Goal: Transaction & Acquisition: Obtain resource

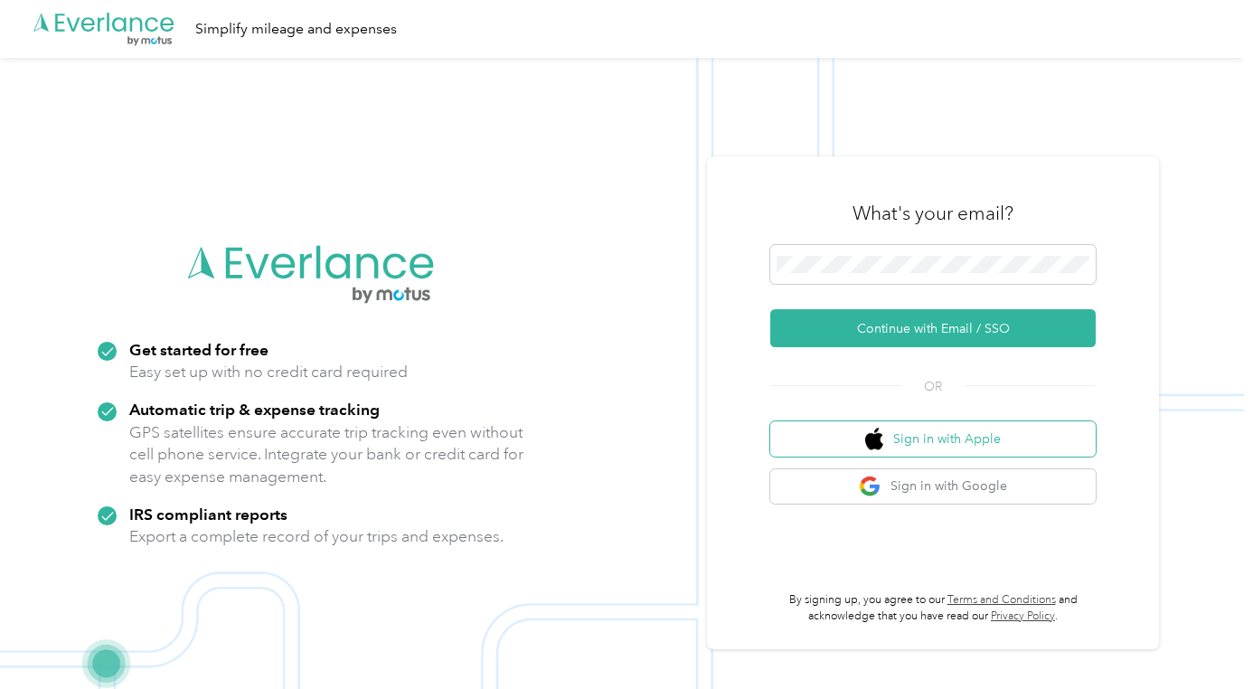
click at [978, 441] on button "Sign in with Apple" at bounding box center [932, 438] width 325 height 35
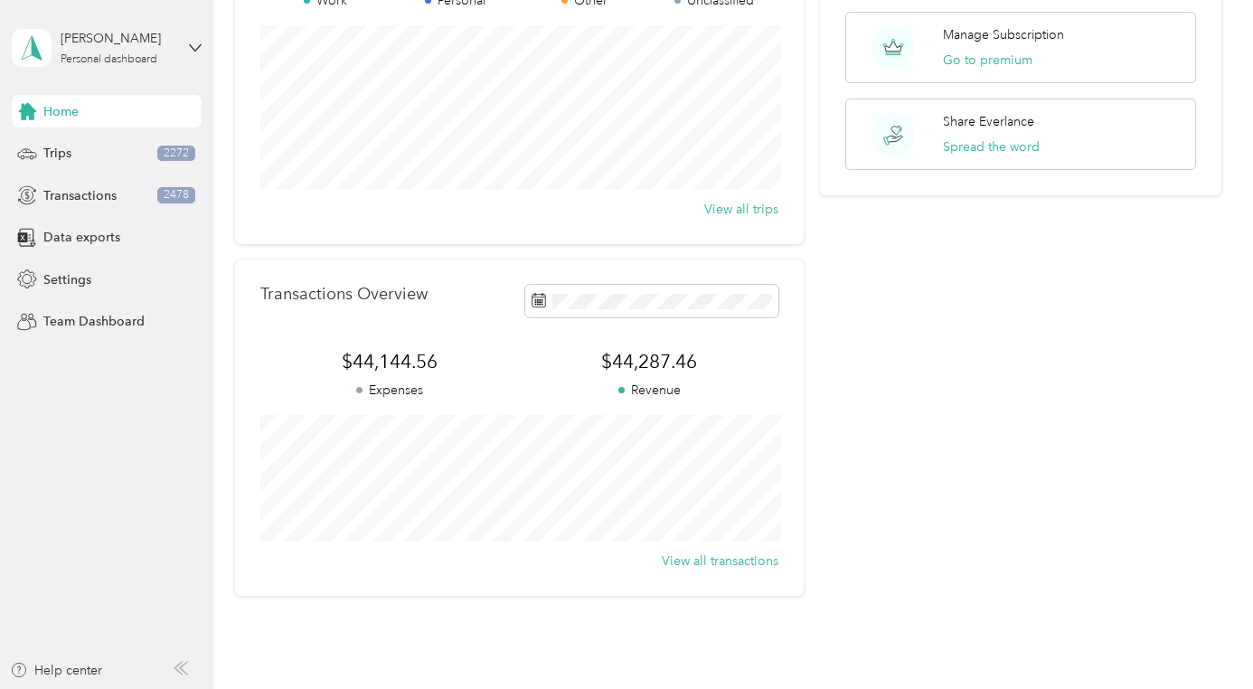
scroll to position [210, 0]
click at [84, 241] on span "Data exports" at bounding box center [81, 237] width 77 height 19
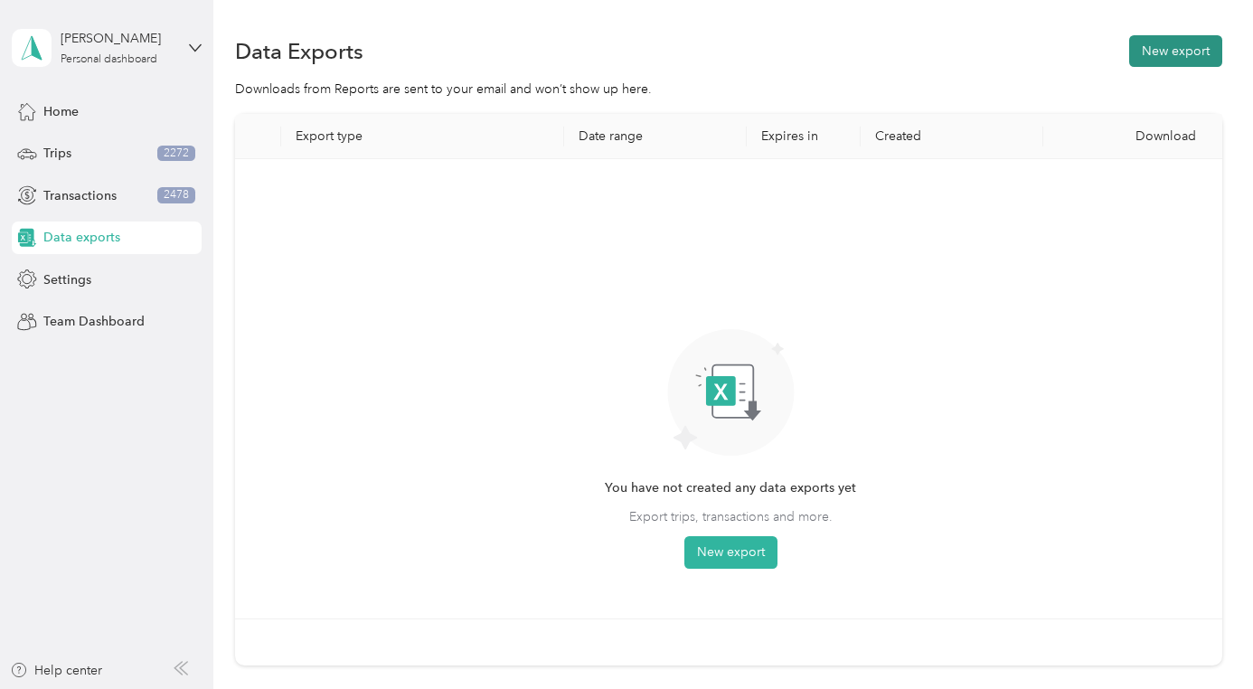
click at [1176, 55] on button "New export" at bounding box center [1175, 51] width 93 height 32
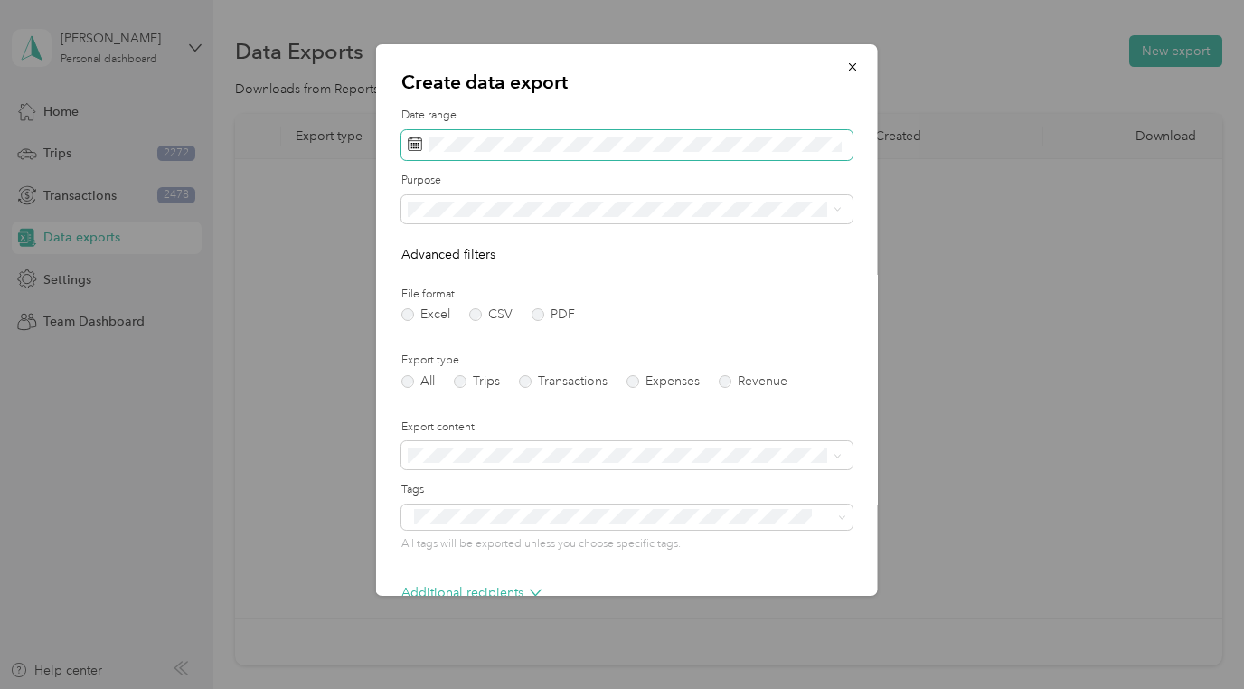
click at [410, 145] on icon at bounding box center [415, 143] width 14 height 14
click at [415, 144] on icon at bounding box center [415, 143] width 14 height 14
click at [762, 151] on span at bounding box center [626, 145] width 451 height 31
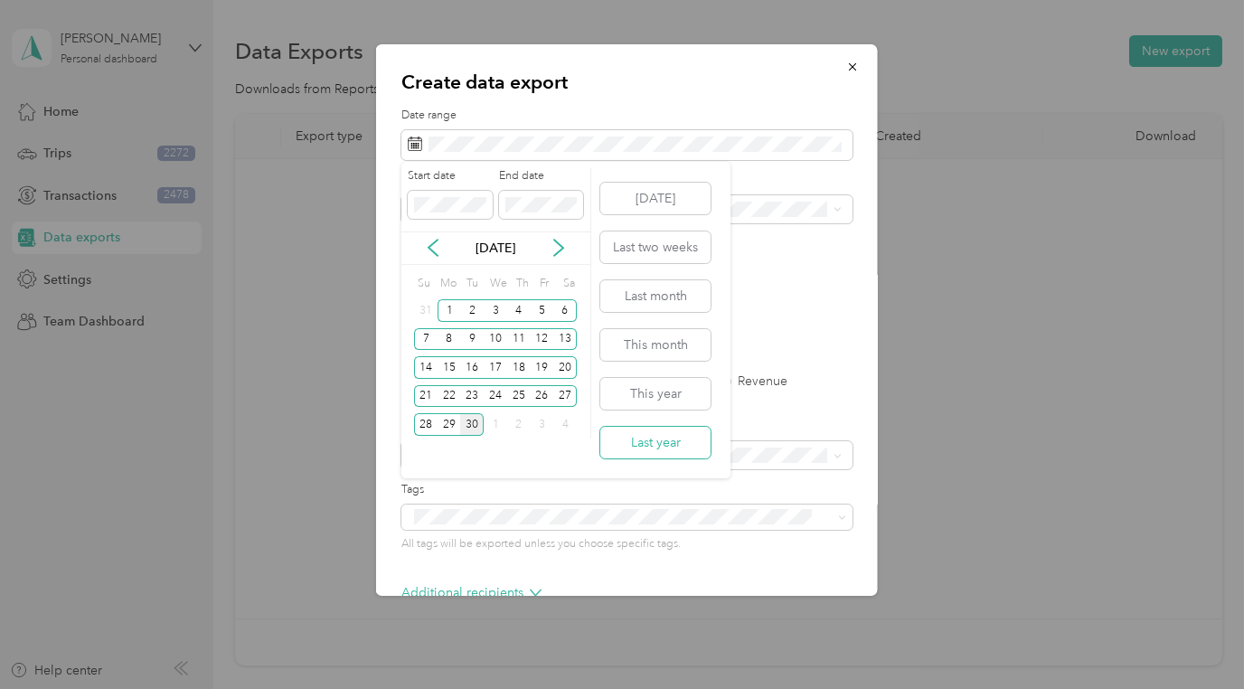
click at [659, 447] on button "Last year" at bounding box center [655, 443] width 110 height 32
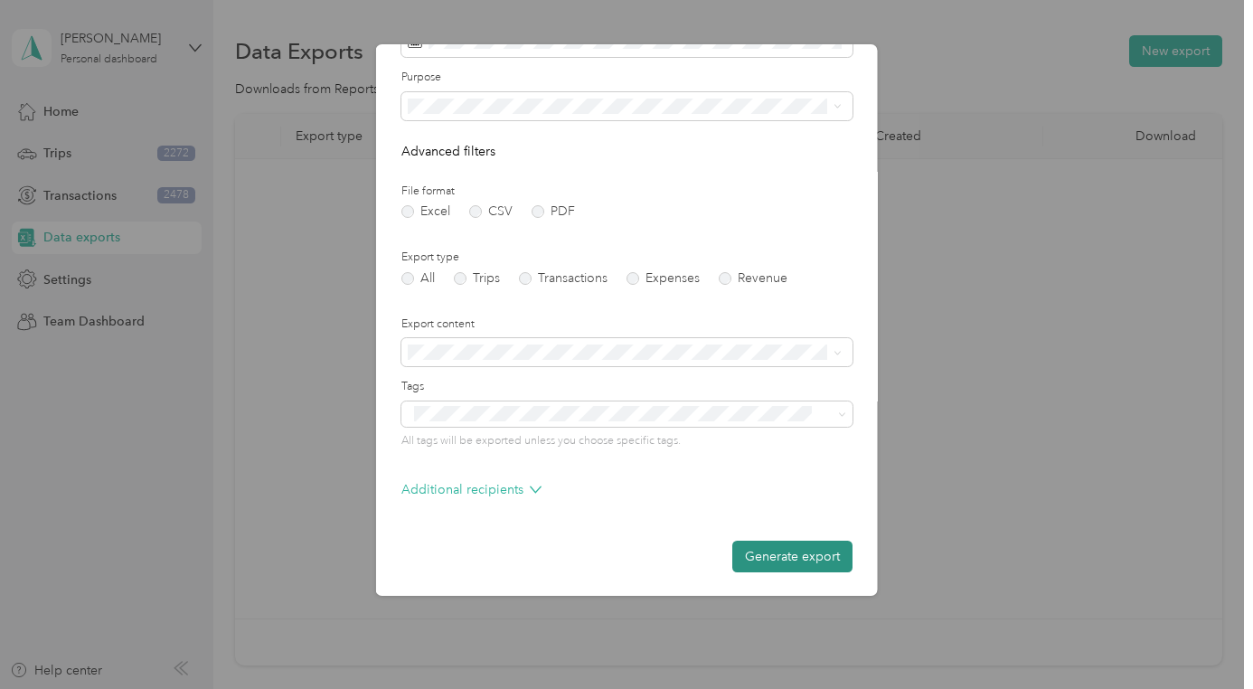
scroll to position [102, 0]
click at [762, 556] on button "Generate export" at bounding box center [792, 557] width 120 height 32
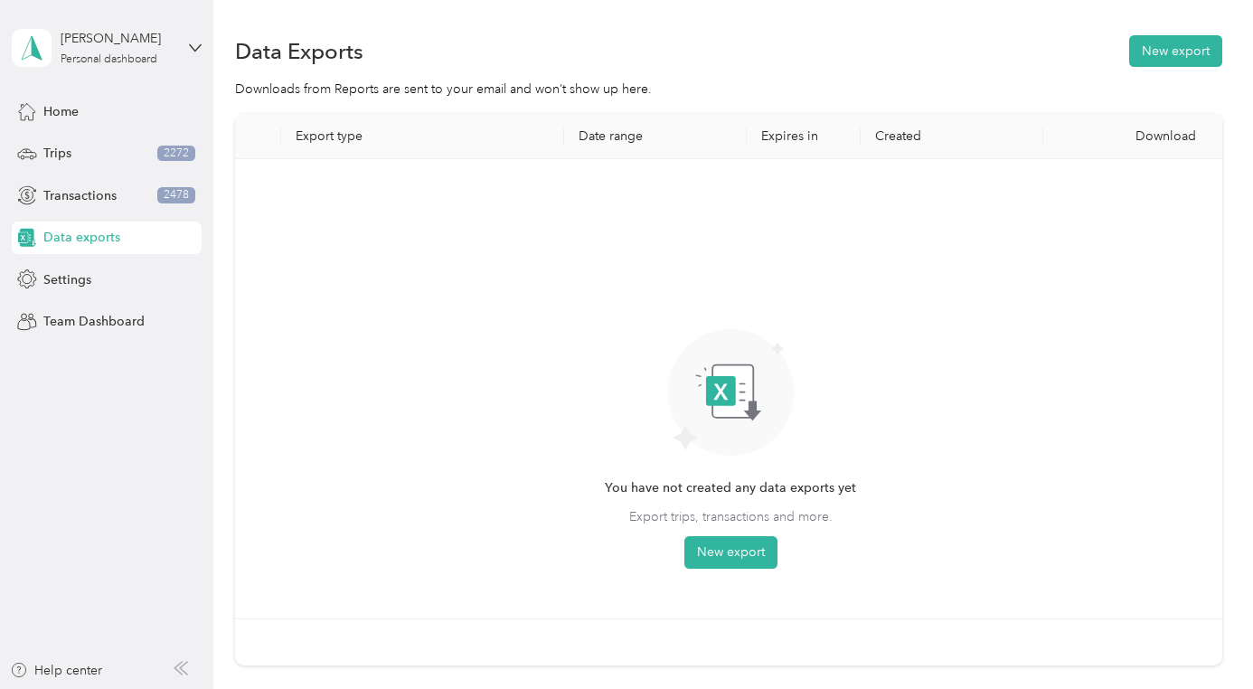
scroll to position [0, 0]
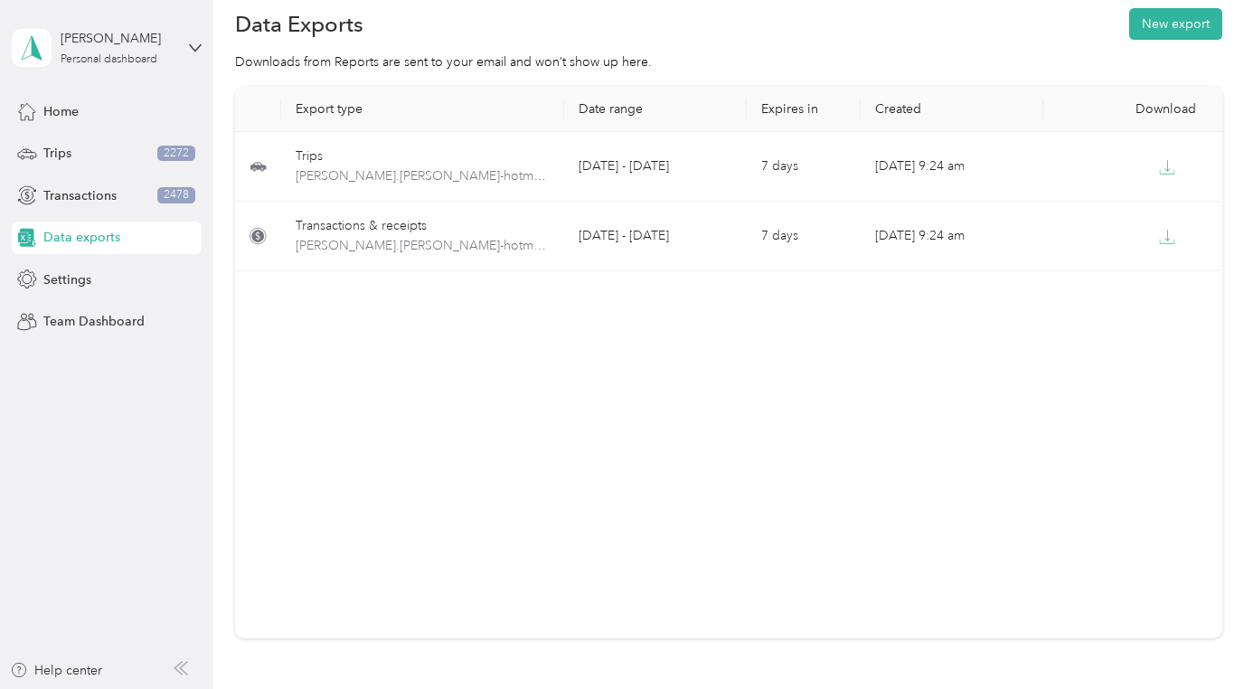
scroll to position [34, 0]
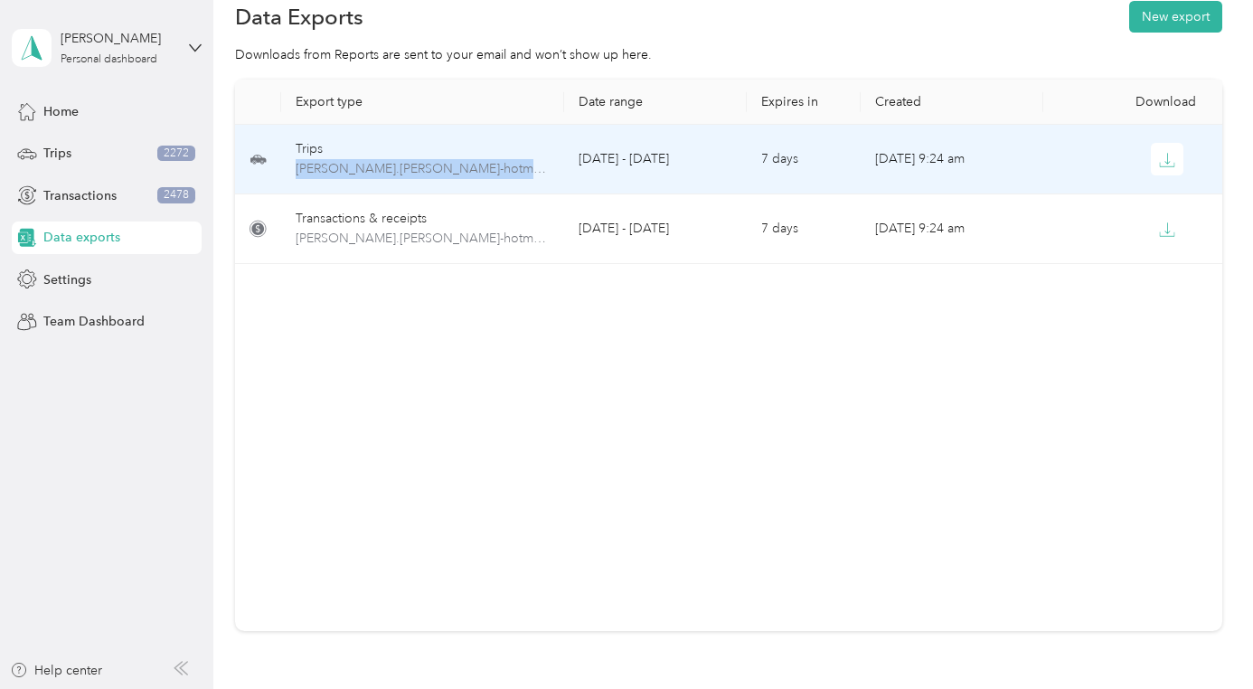
drag, startPoint x: 493, startPoint y: 159, endPoint x: 522, endPoint y: 141, distance: 34.9
click at [522, 141] on div "Trips [PERSON_NAME].[PERSON_NAME]-hotmail.com-trips-2024-01-01-2024-12-31.xlsx" at bounding box center [423, 159] width 254 height 40
click at [522, 141] on div "Trips" at bounding box center [423, 149] width 254 height 20
click at [524, 165] on span "[PERSON_NAME].[PERSON_NAME]-hotmail.com-trips-2024-01-01-2024-12-31.xlsx" at bounding box center [423, 169] width 254 height 20
click at [1044, 165] on td at bounding box center [1134, 160] width 183 height 70
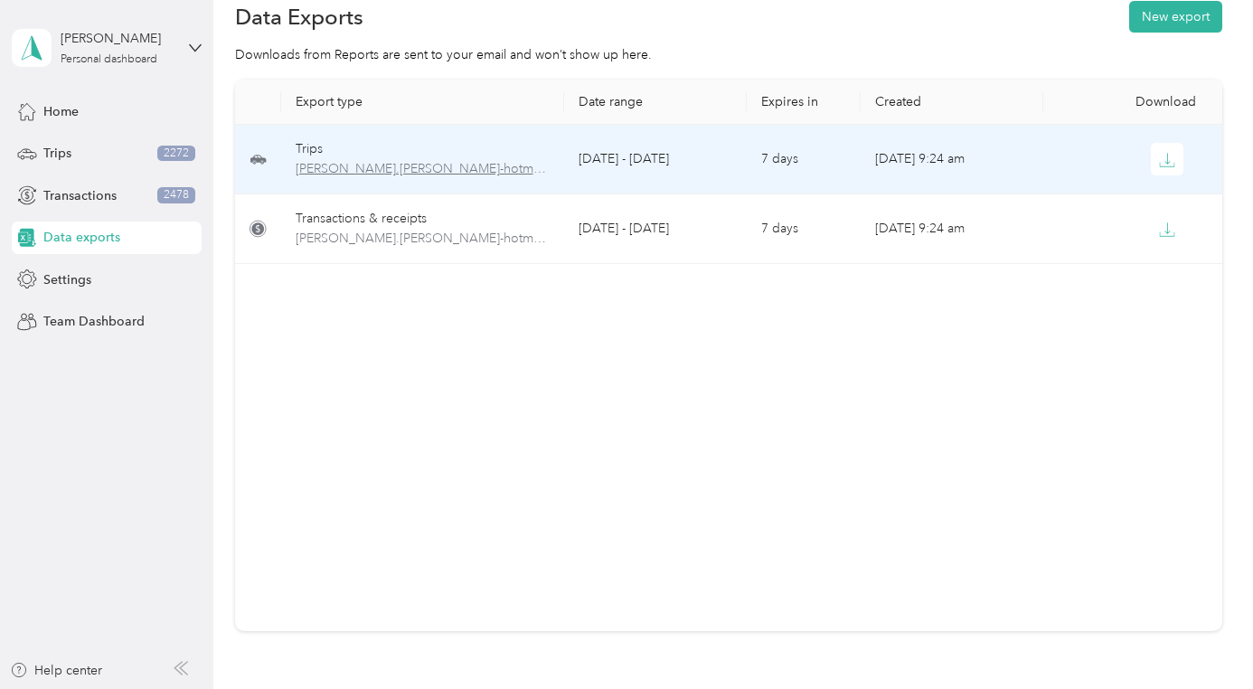
click at [388, 174] on span "[PERSON_NAME].[PERSON_NAME]-hotmail.com-trips-2024-01-01-2024-12-31.xlsx" at bounding box center [423, 169] width 254 height 20
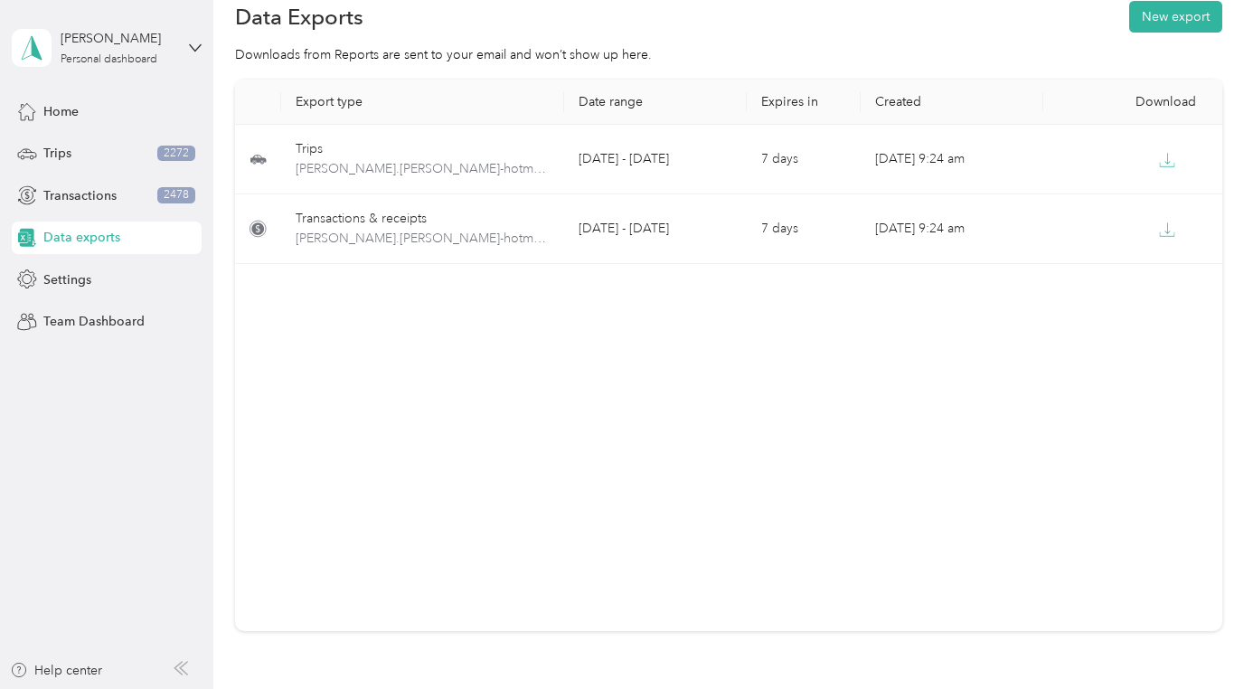
click at [494, 319] on div "Export type Date range Expires in Created Download Trips [PERSON_NAME].[PERSON_…" at bounding box center [728, 355] width 986 height 551
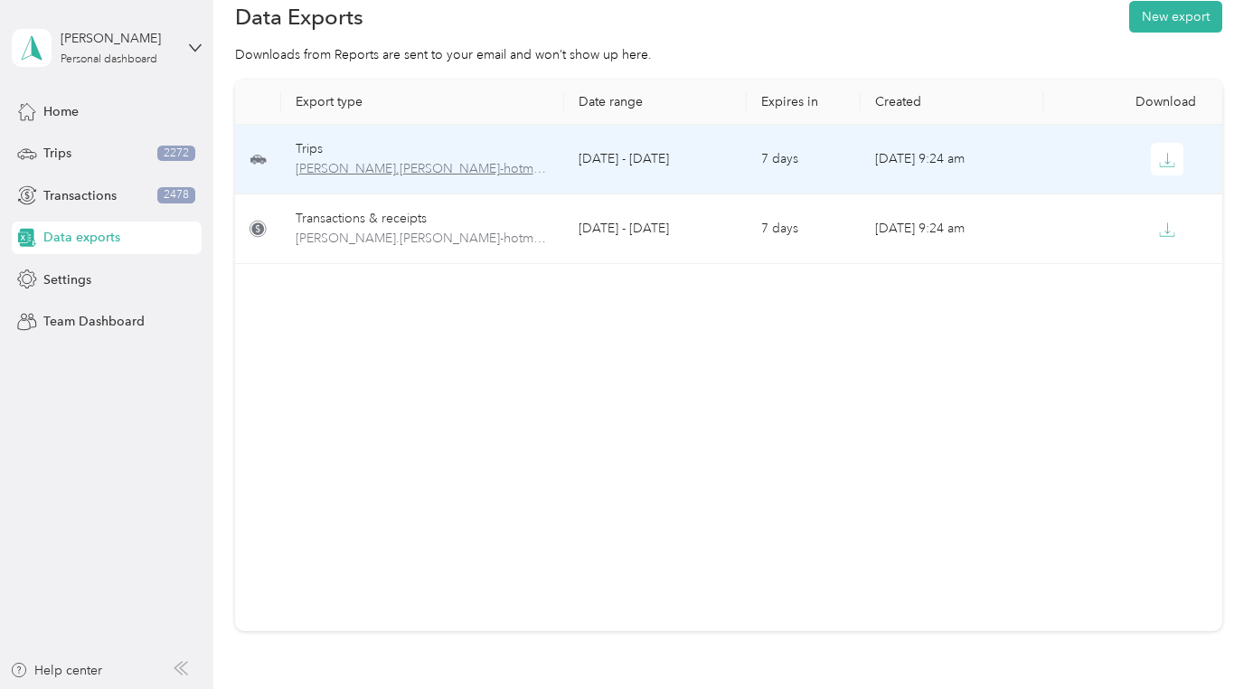
click at [428, 174] on span "[PERSON_NAME].[PERSON_NAME]-hotmail.com-trips-2024-01-01-2024-12-31.xlsx" at bounding box center [423, 169] width 254 height 20
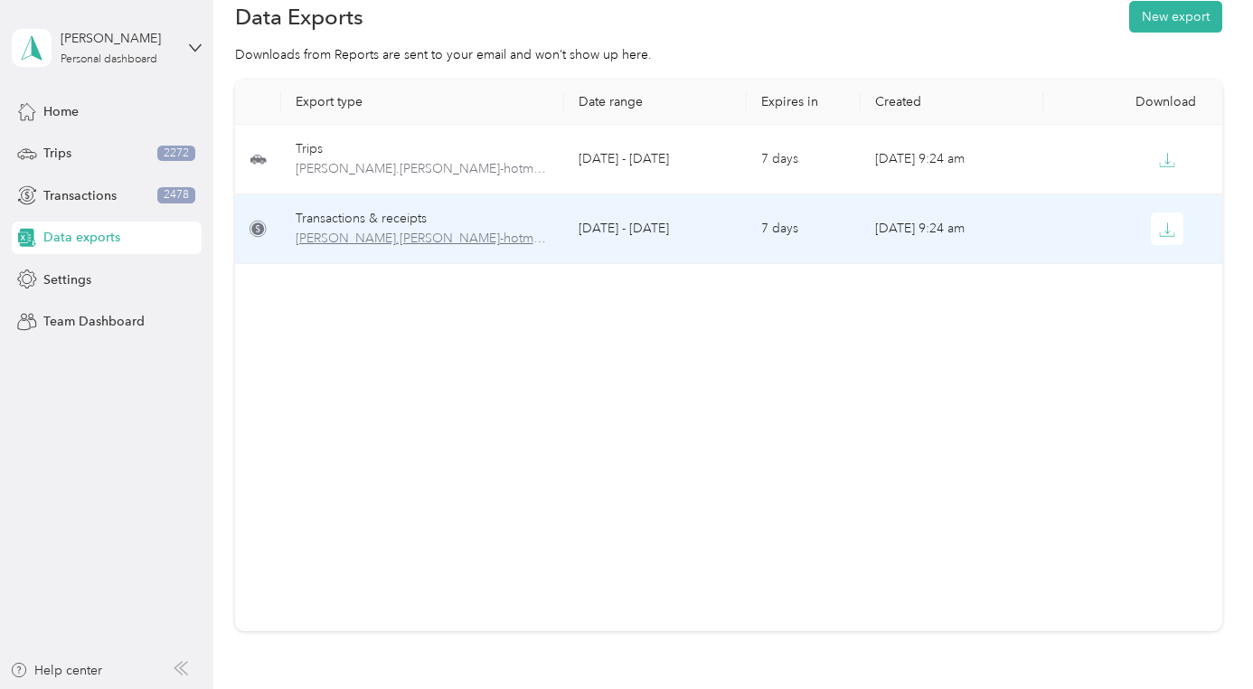
click at [407, 230] on span "[PERSON_NAME].[PERSON_NAME]-hotmail.com-transactions-2024-01-01-2024-12-31.xlsx" at bounding box center [423, 239] width 254 height 20
click at [407, 240] on span "[PERSON_NAME].[PERSON_NAME]-hotmail.com-transactions-2024-01-01-2024-12-31.xlsx" at bounding box center [423, 239] width 254 height 20
click at [472, 237] on span "[PERSON_NAME].[PERSON_NAME]-hotmail.com-transactions-2024-01-01-2024-12-31.xlsx" at bounding box center [423, 239] width 254 height 20
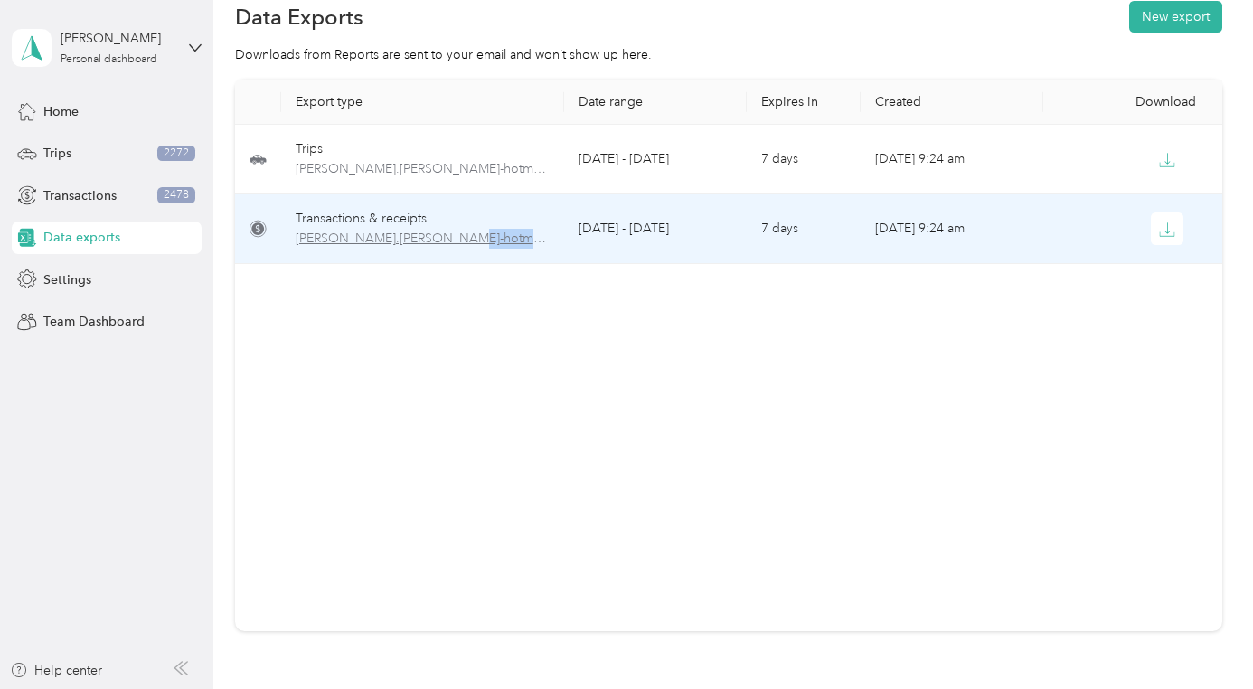
click at [472, 237] on span "[PERSON_NAME].[PERSON_NAME]-hotmail.com-transactions-2024-01-01-2024-12-31.xlsx" at bounding box center [423, 239] width 254 height 20
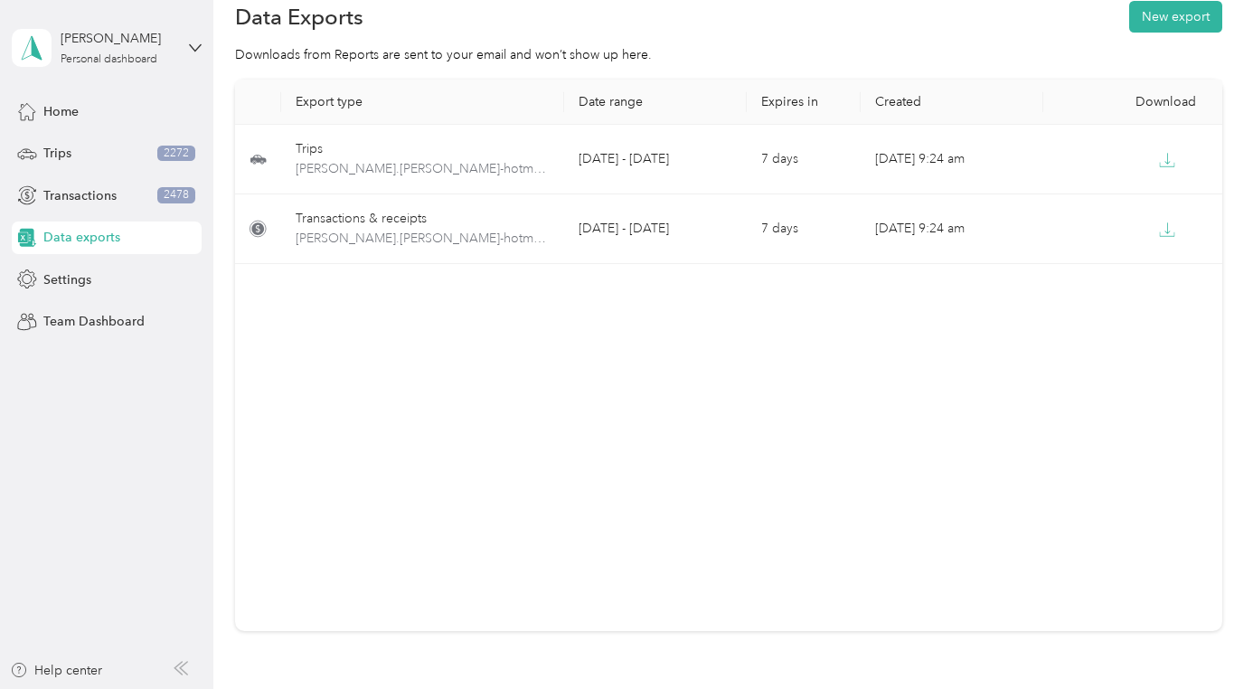
click at [448, 393] on div "Export type Date range Expires in Created Download Trips [PERSON_NAME].[PERSON_…" at bounding box center [728, 355] width 986 height 551
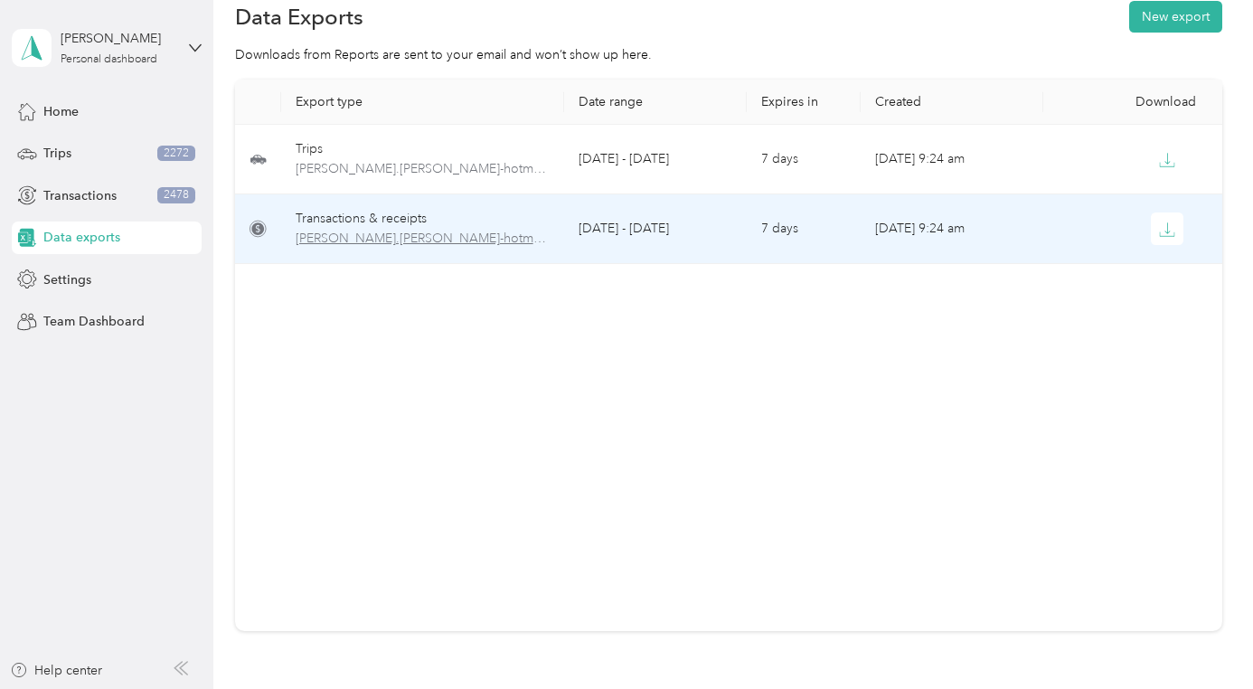
click at [422, 234] on span "[PERSON_NAME].[PERSON_NAME]-hotmail.com-transactions-2024-01-01-2024-12-31.xlsx" at bounding box center [423, 239] width 254 height 20
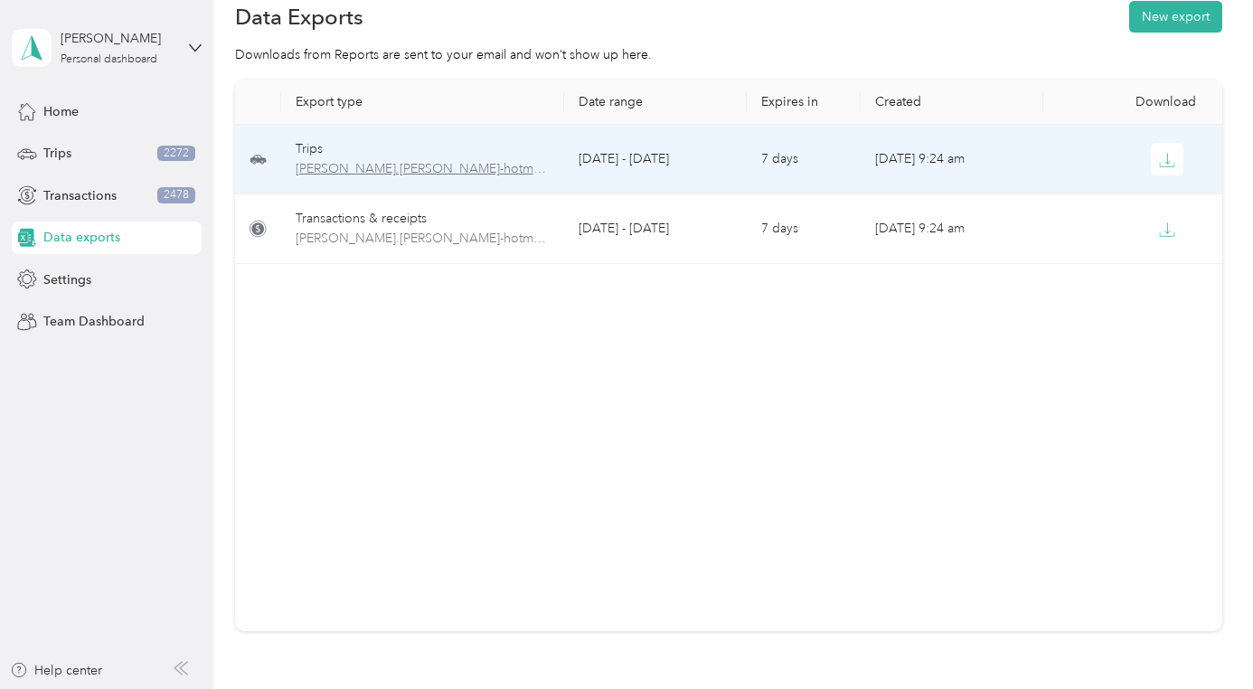
click at [429, 173] on span "[PERSON_NAME].[PERSON_NAME]-hotmail.com-trips-2024-01-01-2024-12-31.xlsx" at bounding box center [423, 169] width 254 height 20
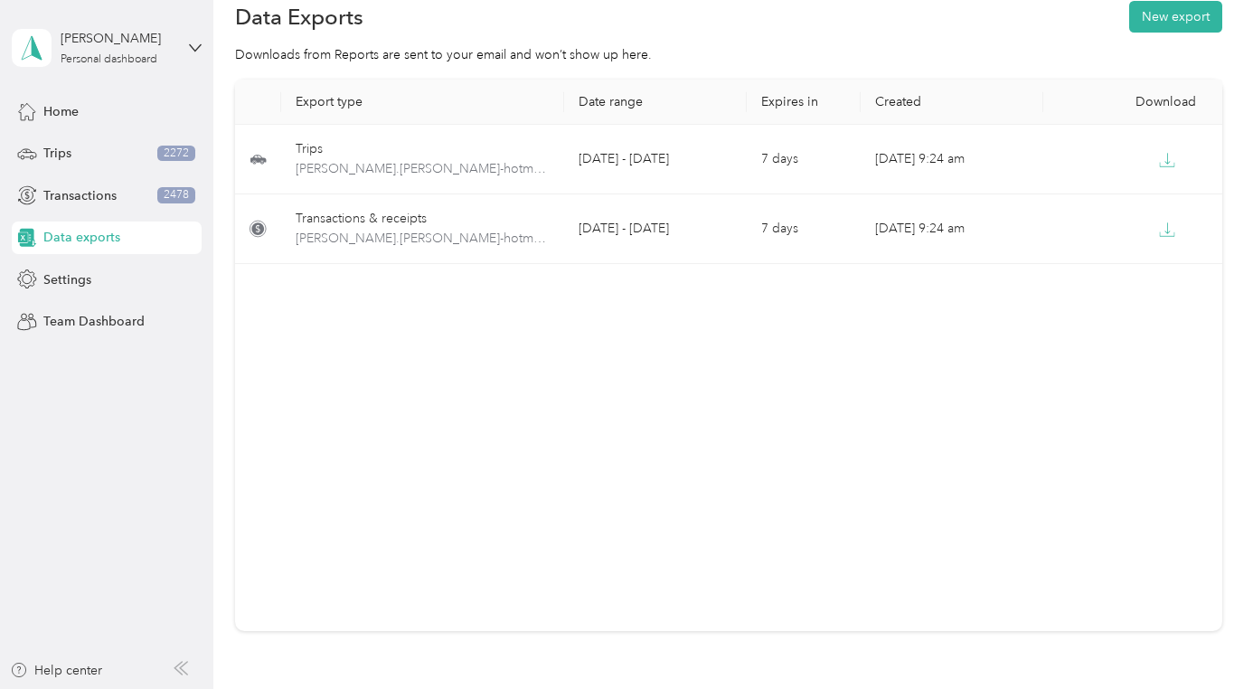
click at [593, 373] on div "Export type Date range Expires in Created Download Trips [PERSON_NAME].[PERSON_…" at bounding box center [728, 355] width 986 height 551
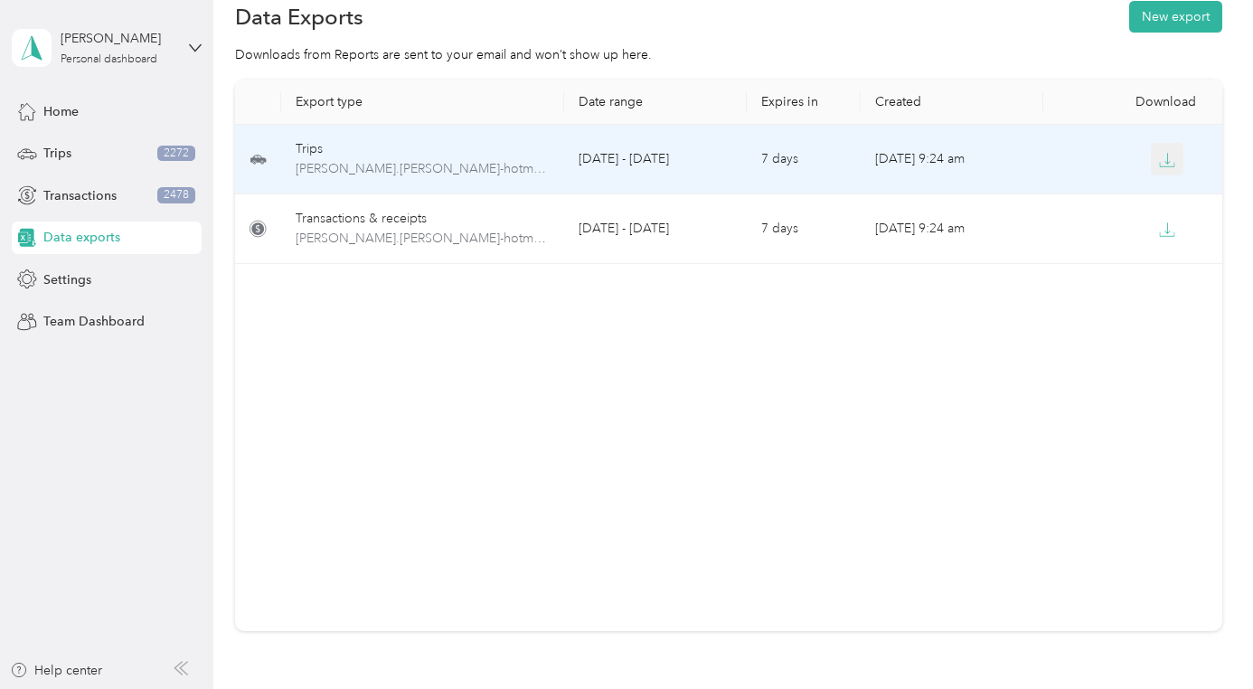
click at [1167, 174] on button "button" at bounding box center [1167, 159] width 33 height 33
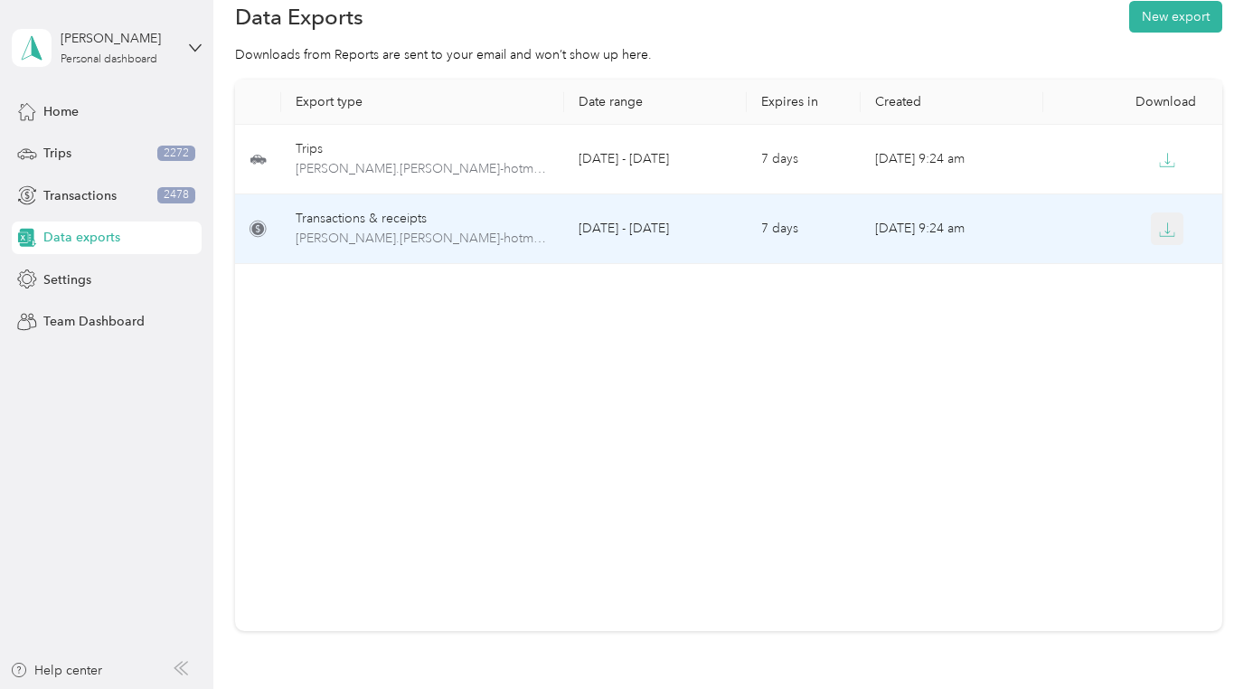
click at [1162, 226] on icon "button" at bounding box center [1167, 229] width 16 height 16
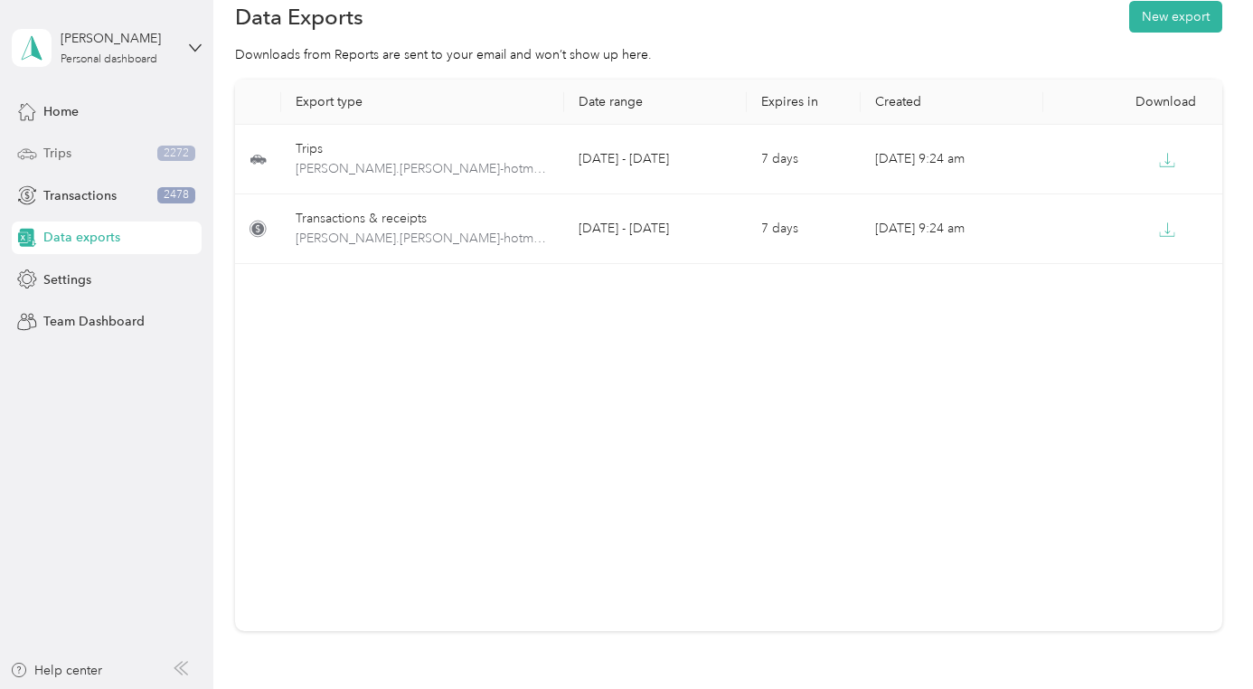
click at [81, 160] on div "Trips 2272" at bounding box center [107, 153] width 190 height 33
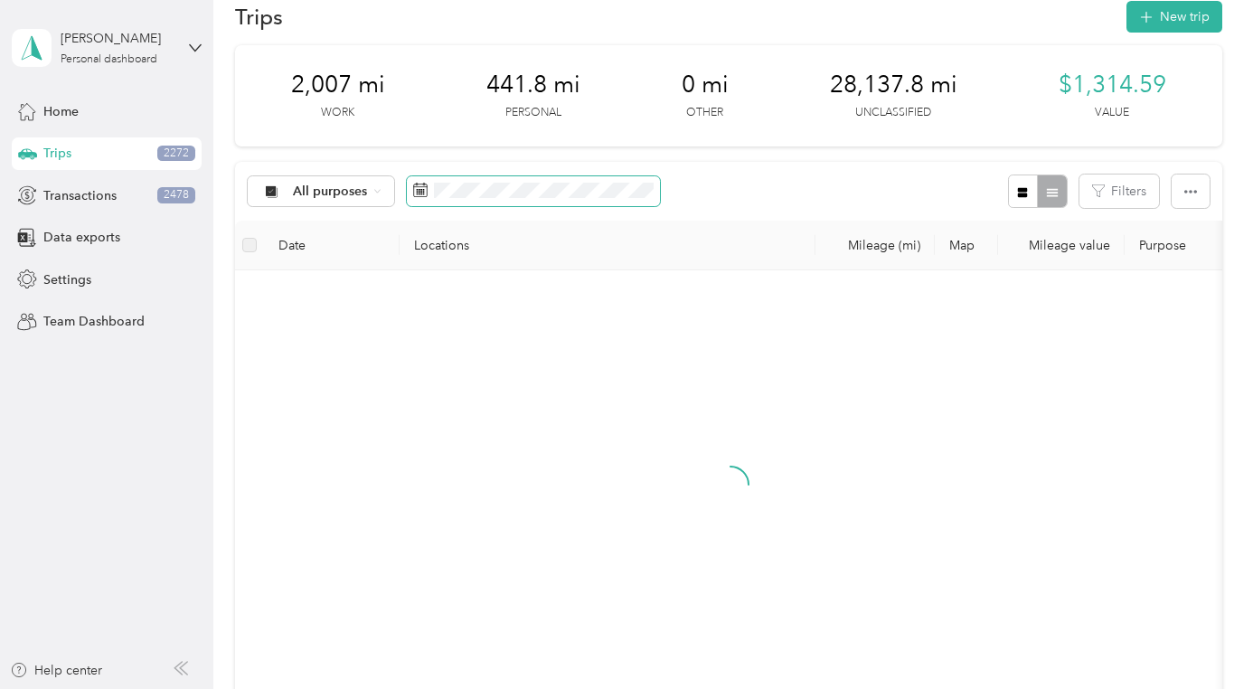
click at [420, 189] on rect at bounding box center [421, 190] width 2 height 2
click at [419, 189] on rect at bounding box center [420, 190] width 2 height 2
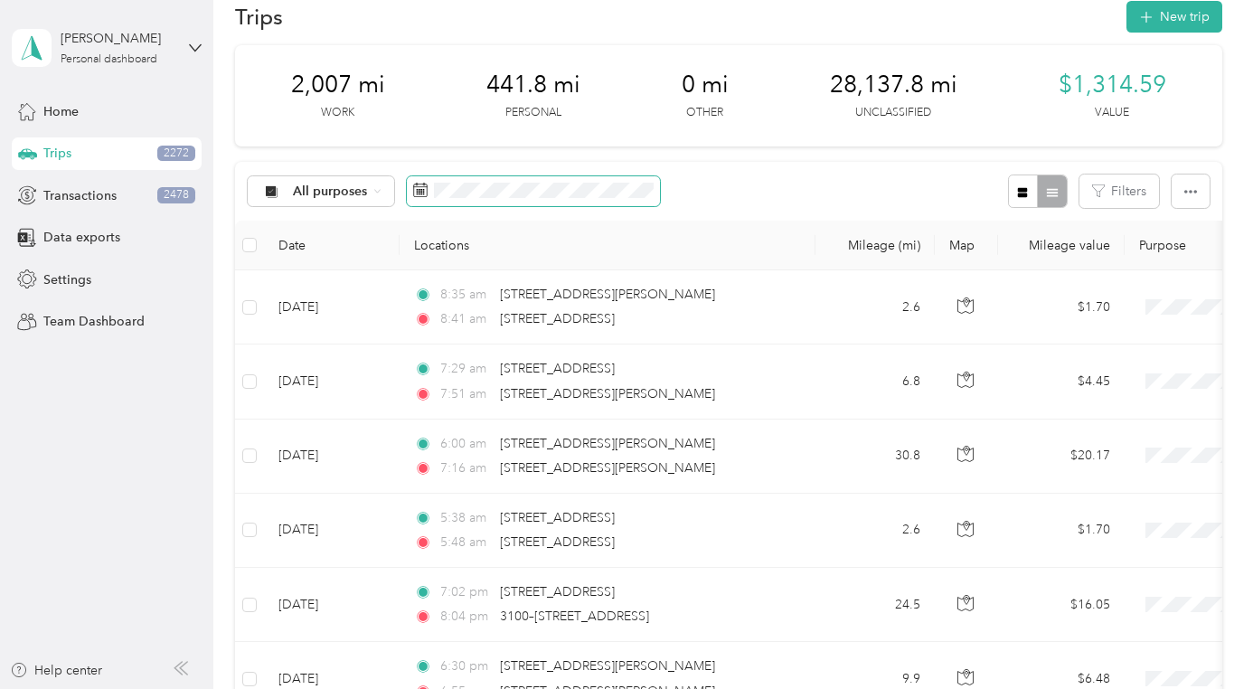
click at [417, 188] on icon at bounding box center [420, 190] width 14 height 14
click at [627, 199] on span at bounding box center [533, 191] width 253 height 31
click at [420, 189] on rect at bounding box center [421, 190] width 2 height 2
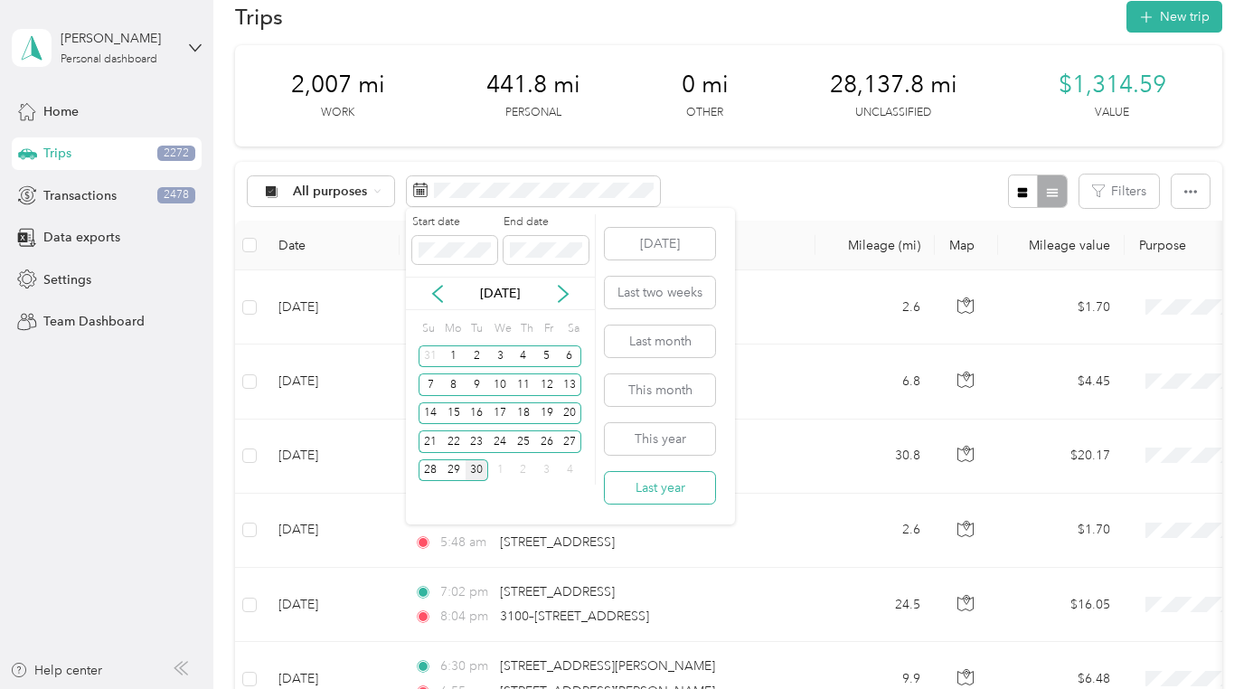
click at [640, 489] on button "Last year" at bounding box center [660, 488] width 110 height 32
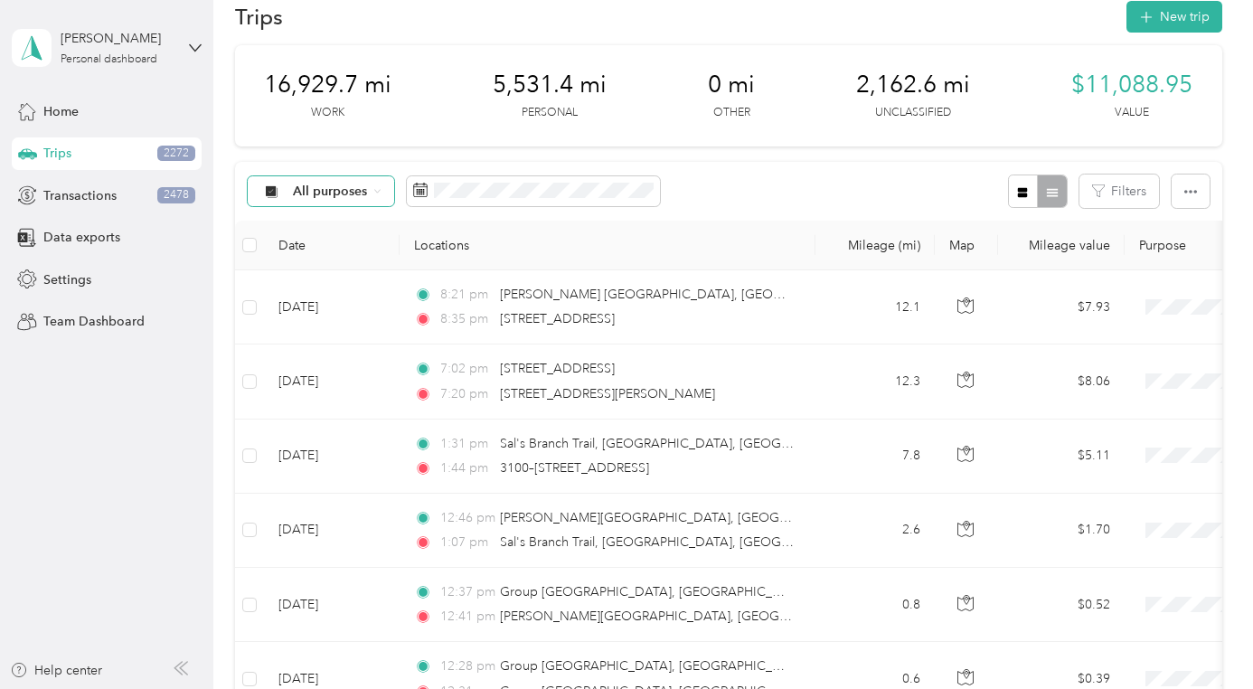
click at [363, 187] on span "All purposes" at bounding box center [330, 191] width 75 height 13
click at [323, 252] on span "Unclassified" at bounding box center [337, 246] width 88 height 19
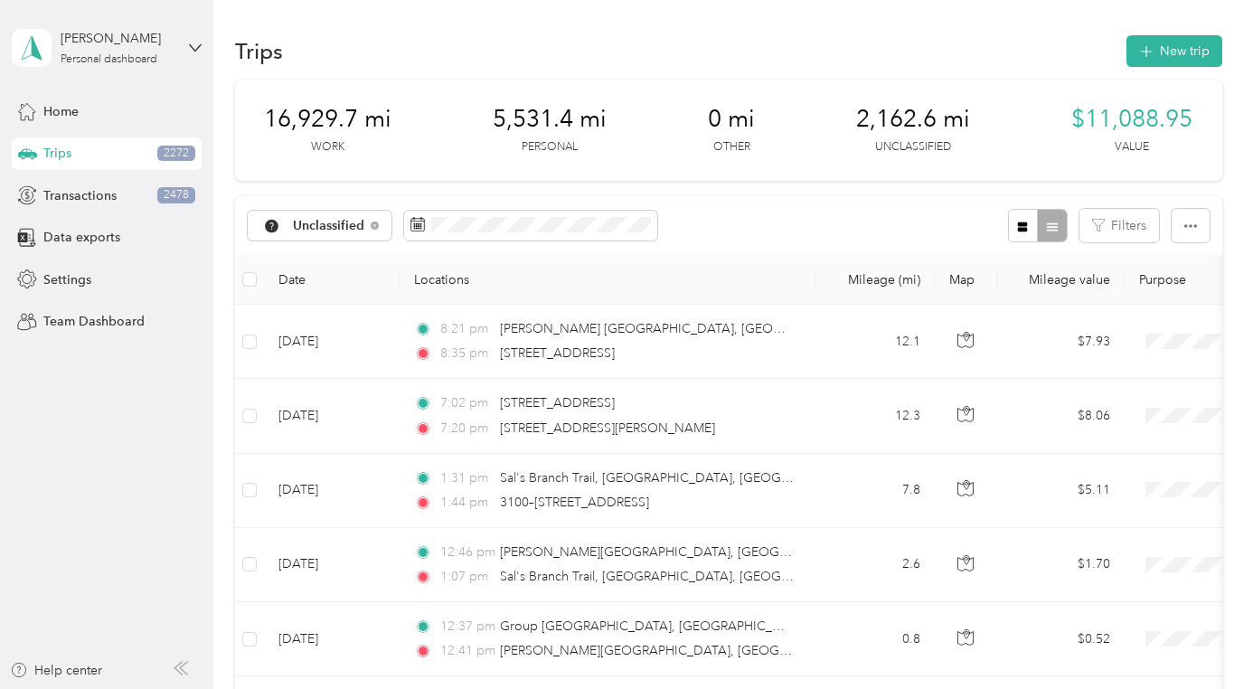
scroll to position [1, 0]
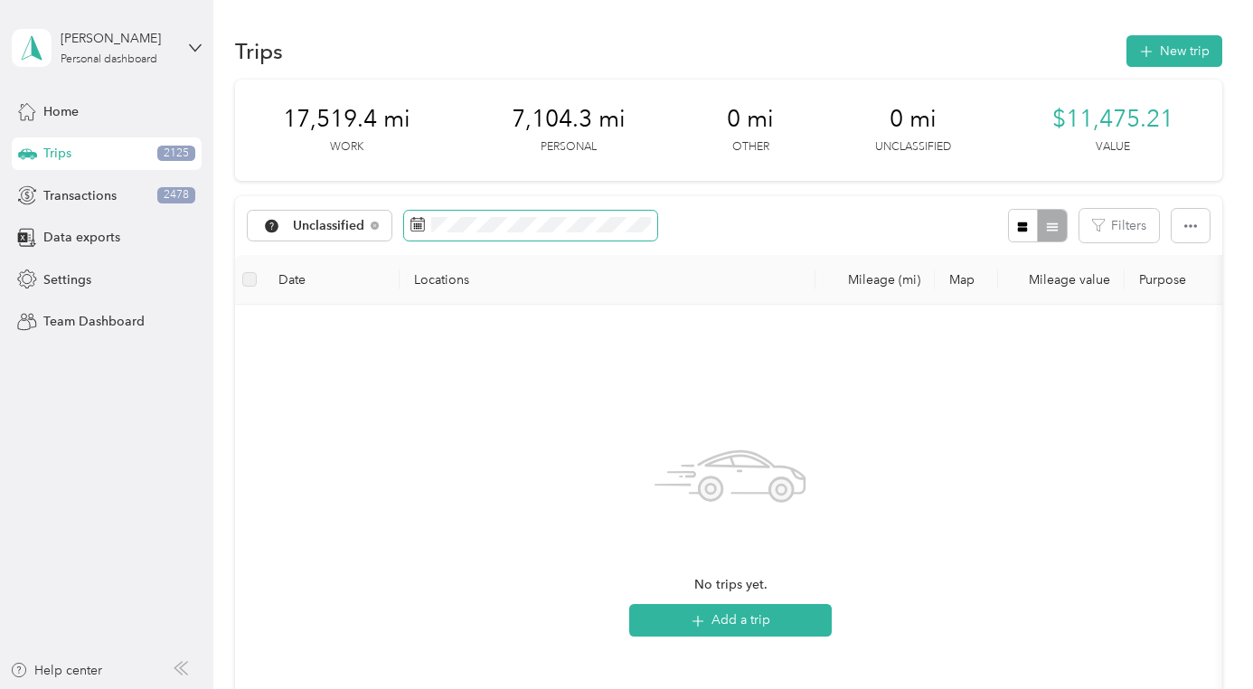
click at [414, 226] on icon at bounding box center [417, 224] width 14 height 14
click at [335, 454] on div "No trips yet. Add a trip" at bounding box center [730, 534] width 962 height 430
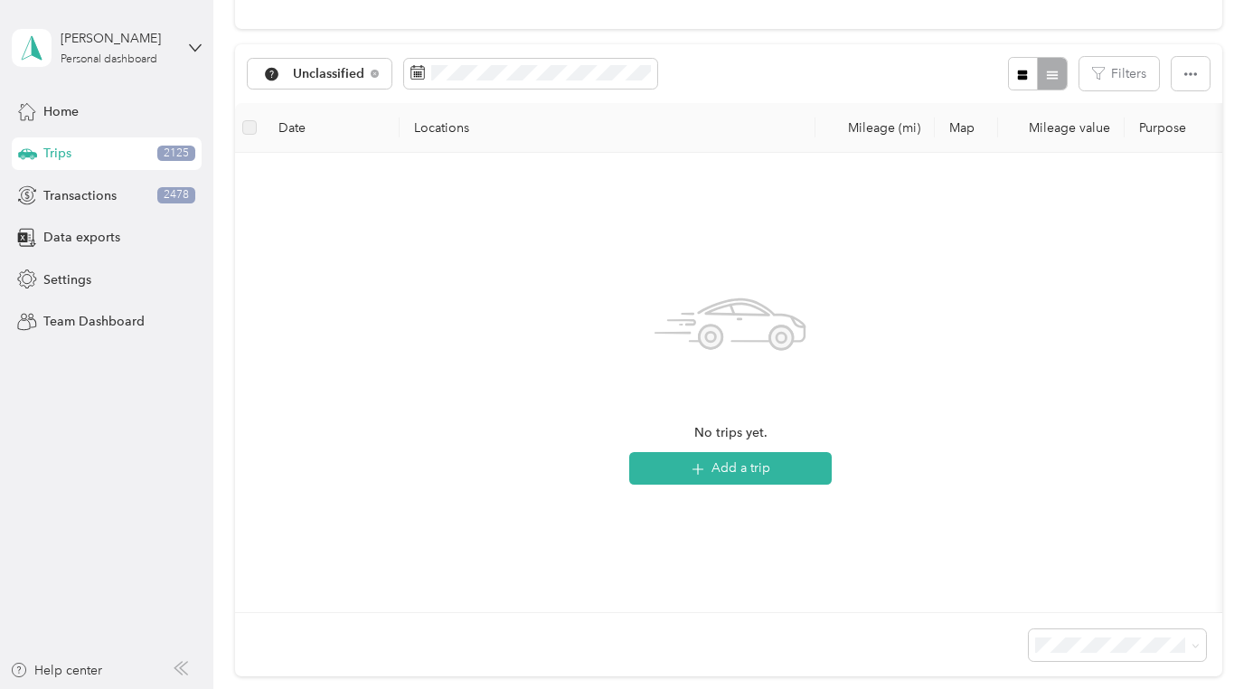
scroll to position [139, 0]
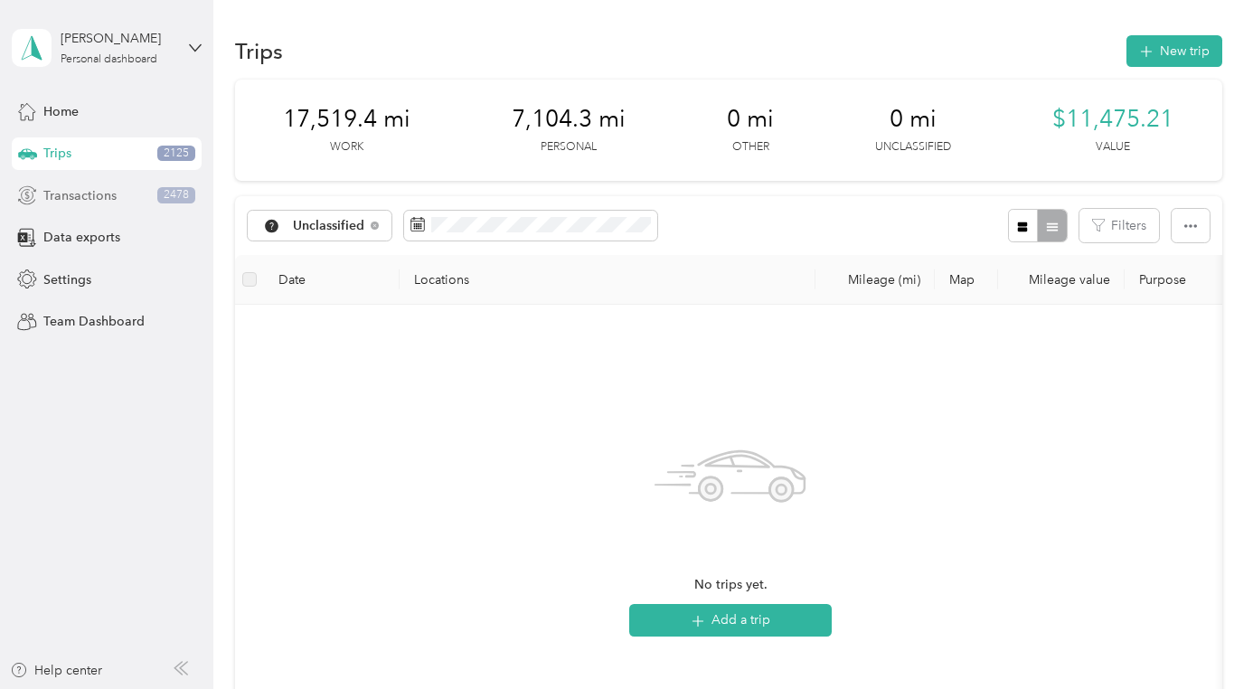
click at [101, 186] on span "Transactions" at bounding box center [79, 195] width 73 height 19
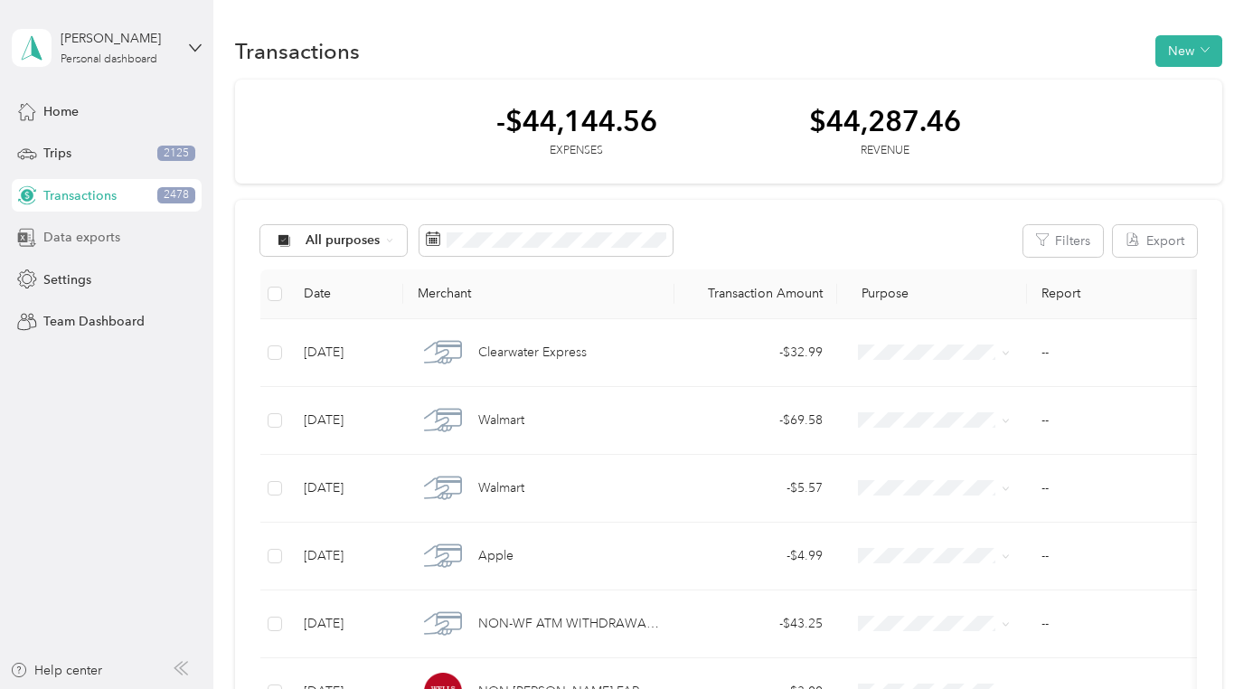
click at [71, 242] on span "Data exports" at bounding box center [81, 237] width 77 height 19
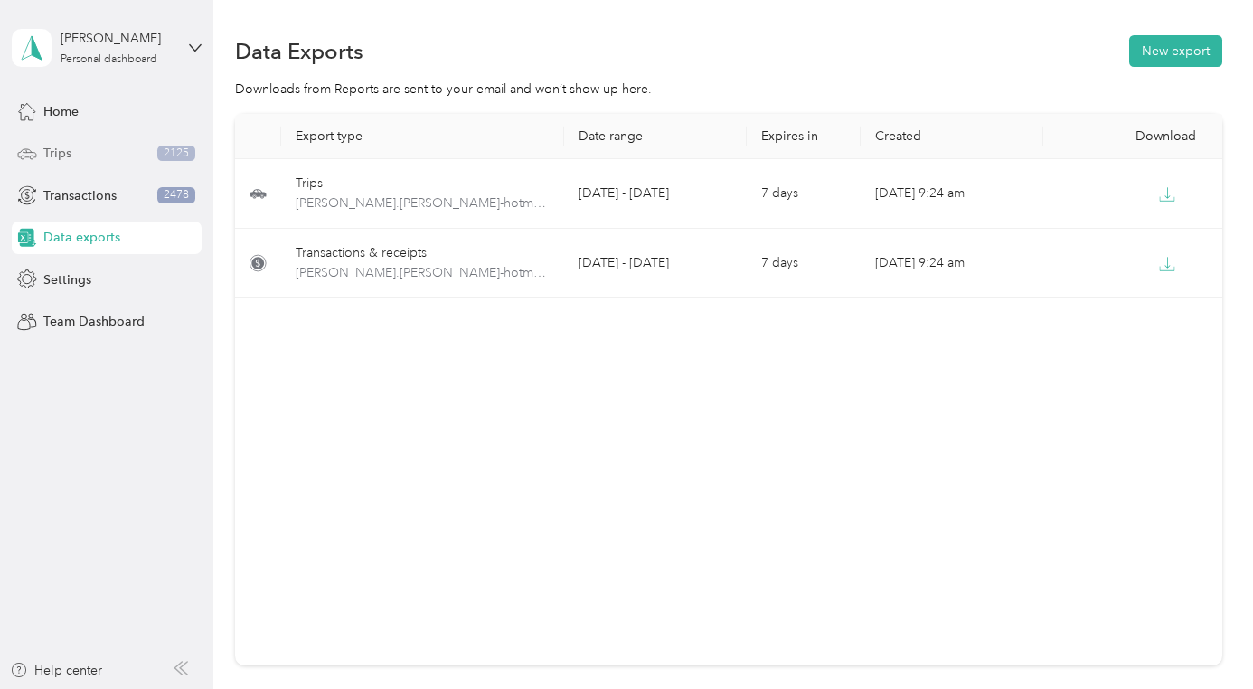
click at [100, 159] on div "Trips 2125" at bounding box center [107, 153] width 190 height 33
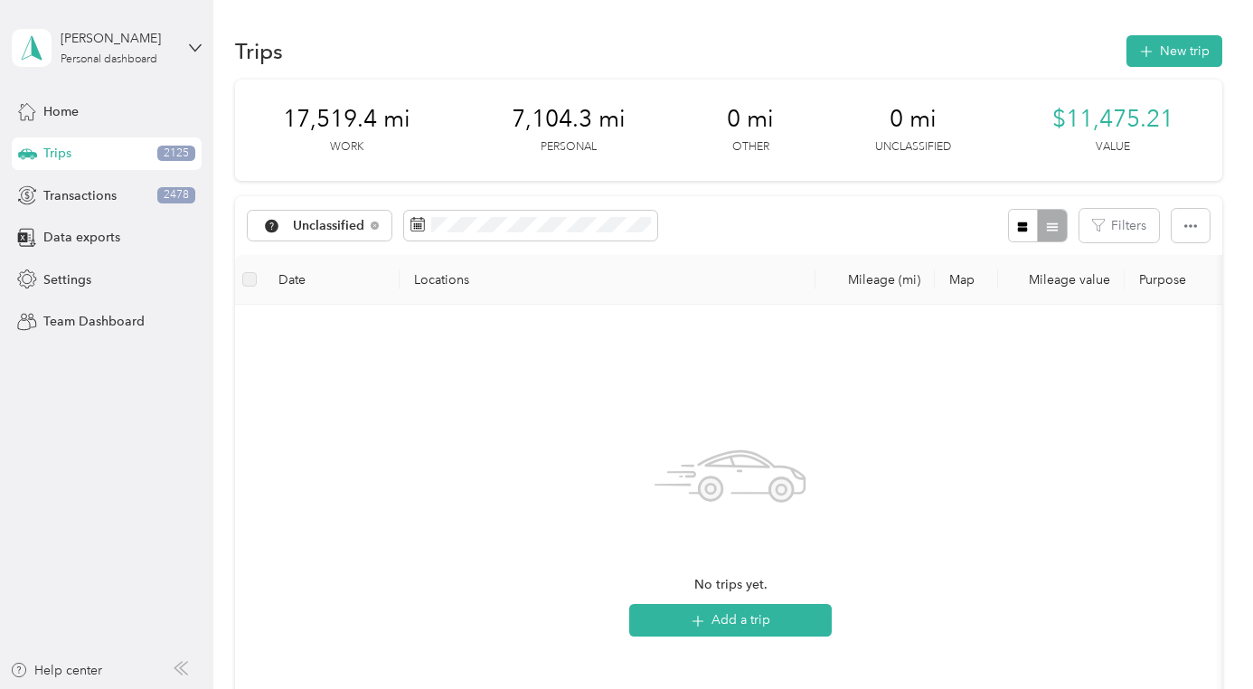
click at [100, 159] on div "Trips 2125" at bounding box center [107, 153] width 190 height 33
click at [415, 229] on icon at bounding box center [417, 224] width 14 height 14
click at [421, 221] on icon at bounding box center [417, 224] width 14 height 14
click at [339, 225] on span "Unclassified" at bounding box center [329, 226] width 72 height 13
click at [416, 225] on rect at bounding box center [417, 226] width 2 height 2
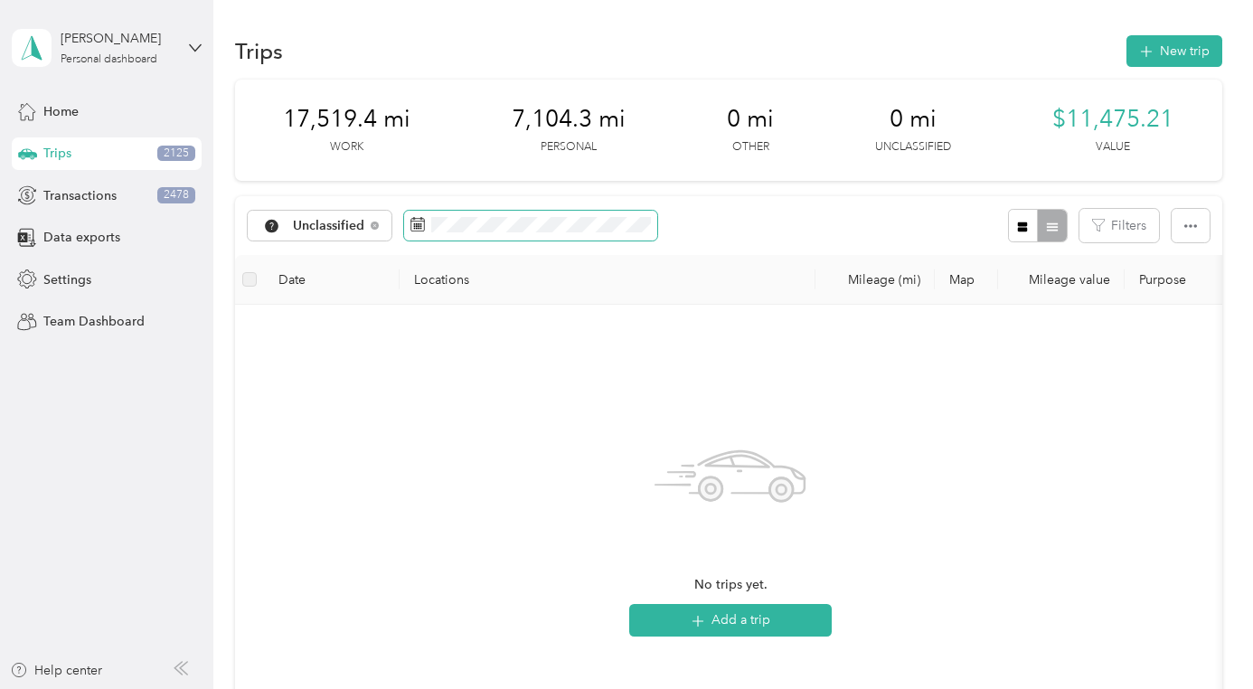
click at [416, 225] on rect at bounding box center [417, 226] width 2 height 2
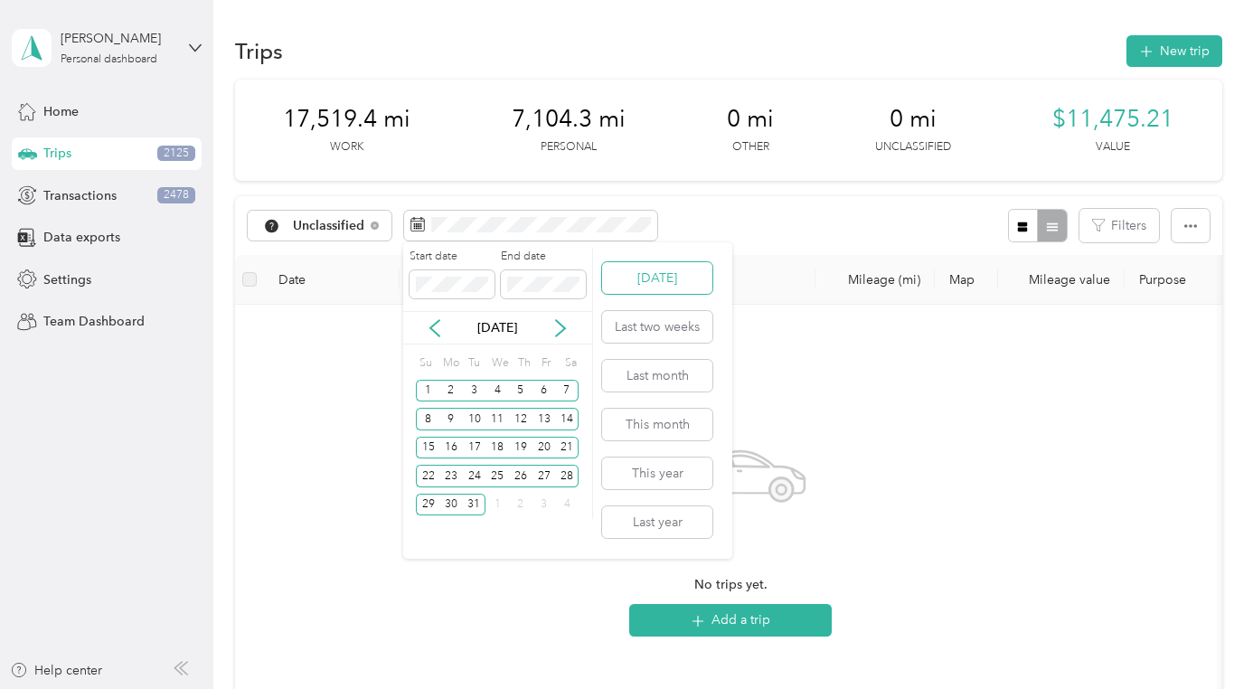
click at [630, 277] on button "[DATE]" at bounding box center [657, 278] width 110 height 32
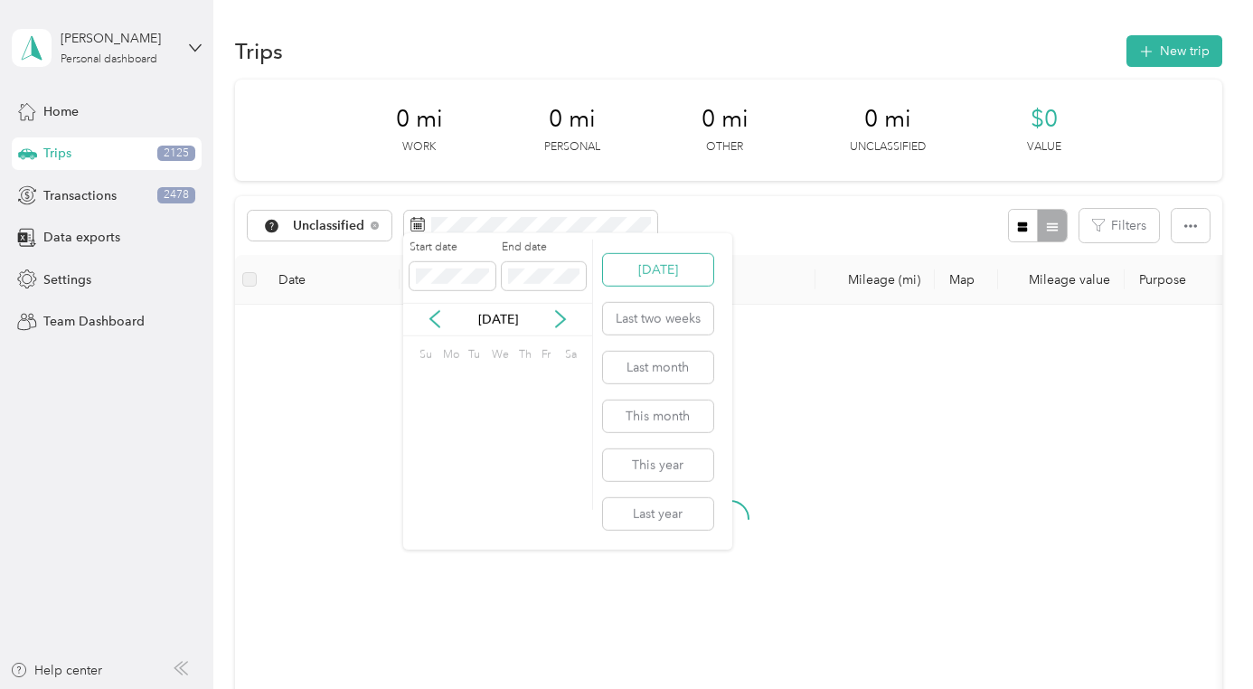
click at [630, 277] on button "[DATE]" at bounding box center [657, 269] width 110 height 32
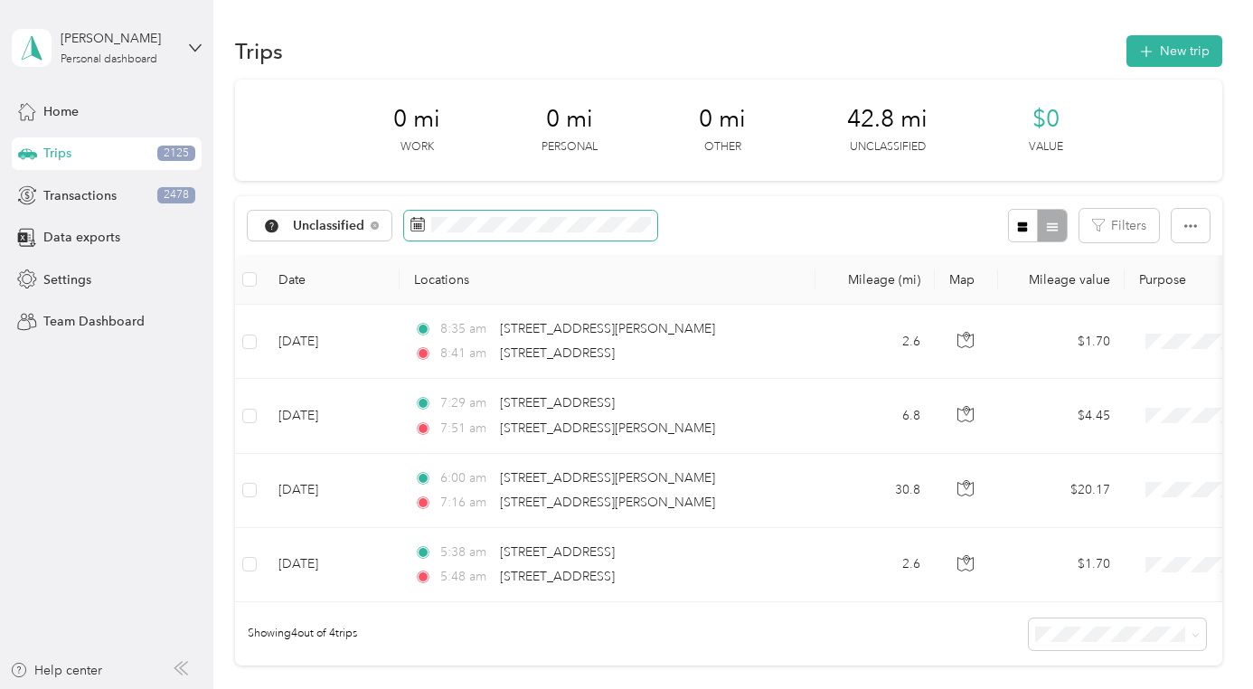
click at [410, 235] on span at bounding box center [530, 226] width 253 height 31
click at [417, 226] on icon at bounding box center [417, 224] width 14 height 14
click at [713, 165] on div "0 mi Work 0 mi Personal 0 mi Other 42.8 mi Unclassified $0 Value" at bounding box center [728, 130] width 986 height 101
click at [114, 204] on span "Transactions" at bounding box center [79, 195] width 73 height 19
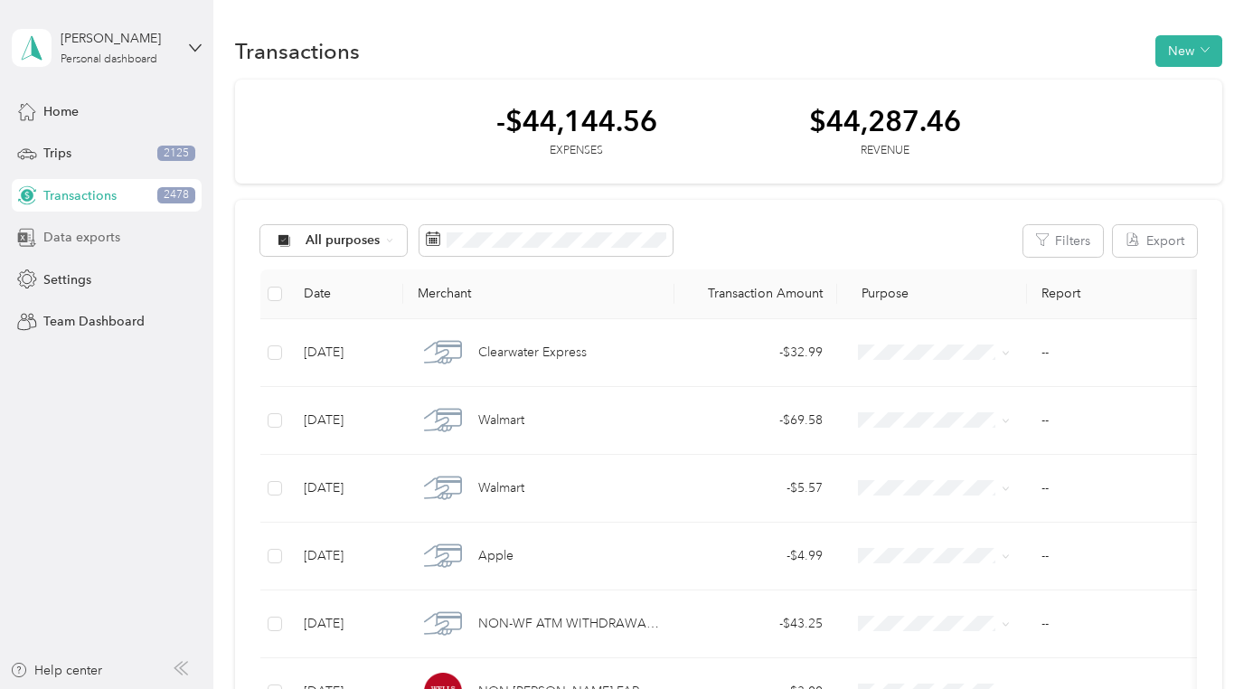
click at [107, 248] on div "Data exports" at bounding box center [107, 237] width 190 height 33
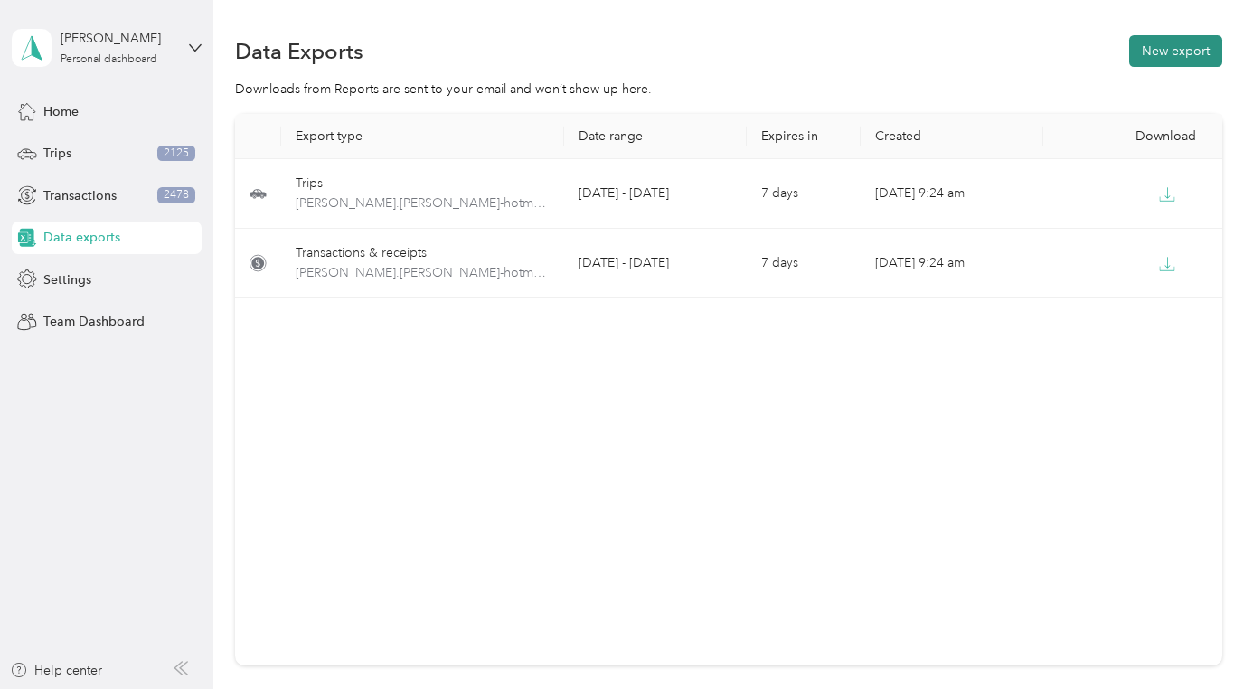
click at [1144, 55] on button "New export" at bounding box center [1175, 51] width 93 height 32
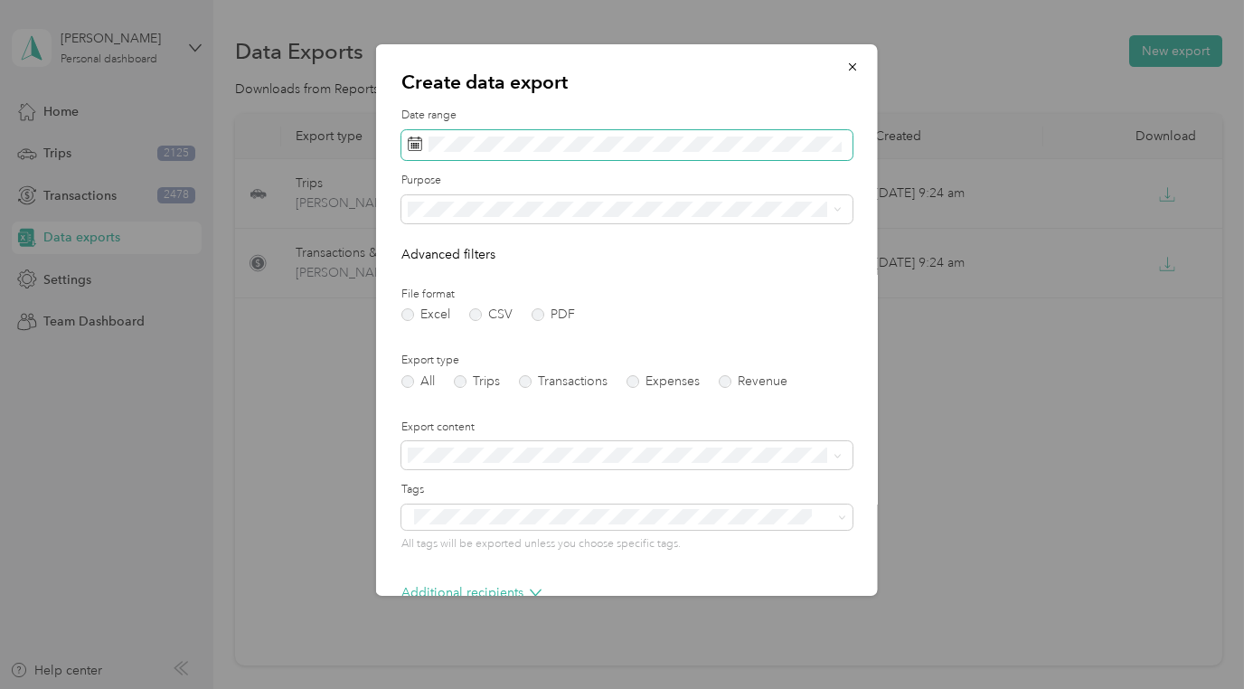
click at [418, 145] on rect at bounding box center [418, 146] width 2 height 2
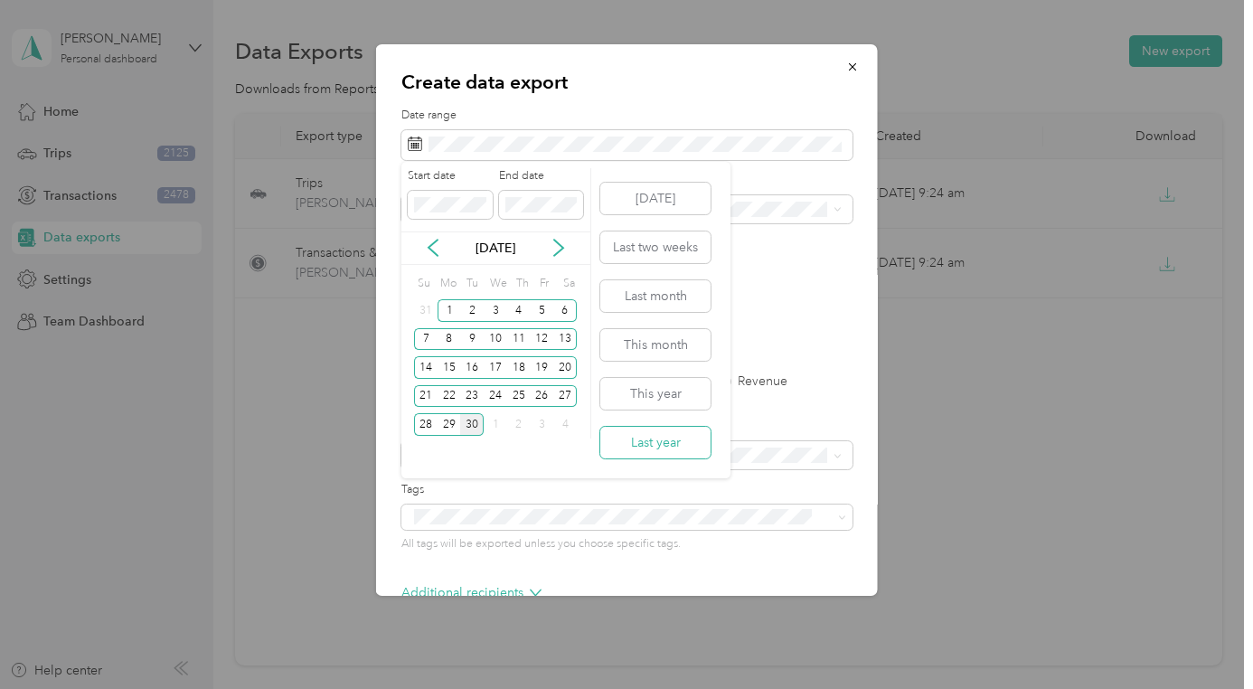
click at [667, 448] on button "Last year" at bounding box center [655, 443] width 110 height 32
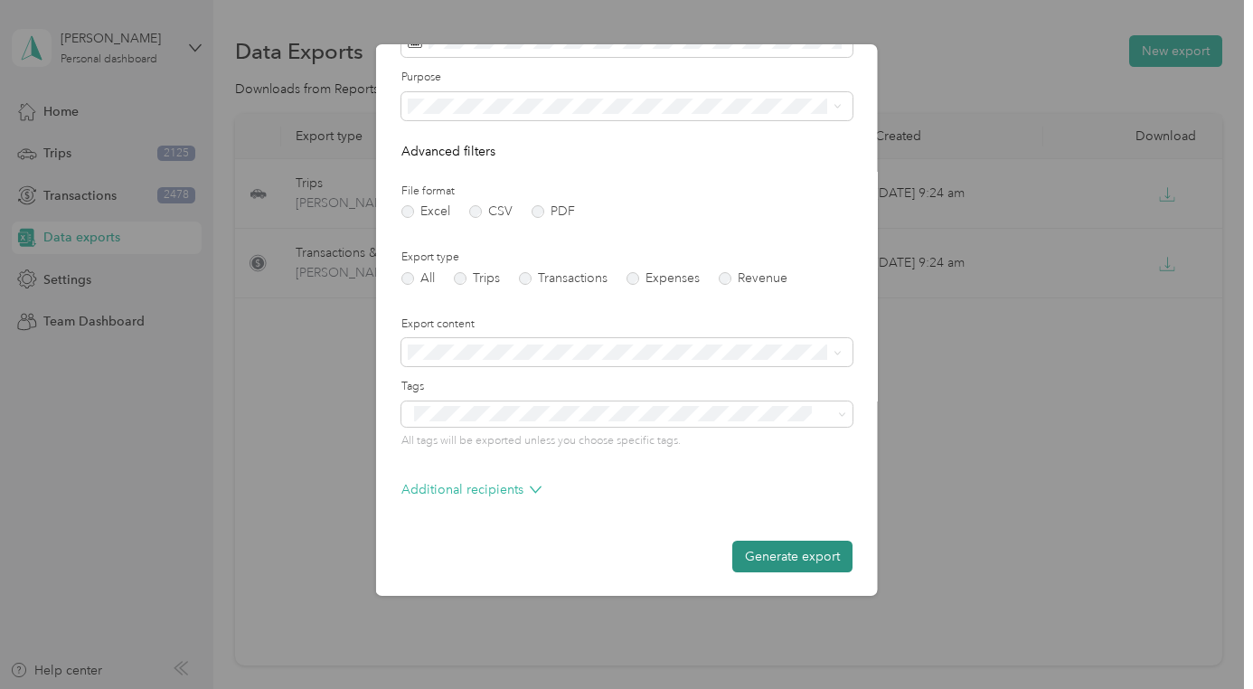
scroll to position [102, 0]
click at [767, 553] on button "Generate export" at bounding box center [792, 557] width 120 height 32
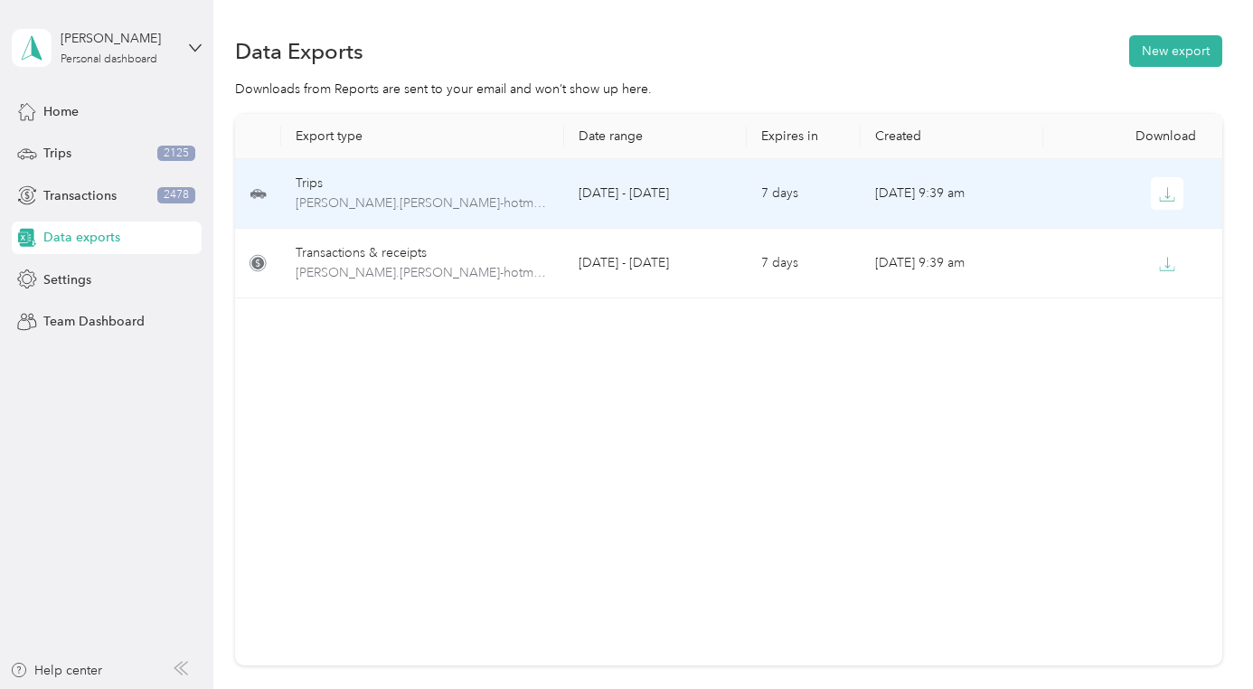
click at [824, 204] on td "7 days" at bounding box center [804, 194] width 114 height 70
click at [1175, 192] on icon "button" at bounding box center [1167, 194] width 16 height 16
